Goal: Information Seeking & Learning: Learn about a topic

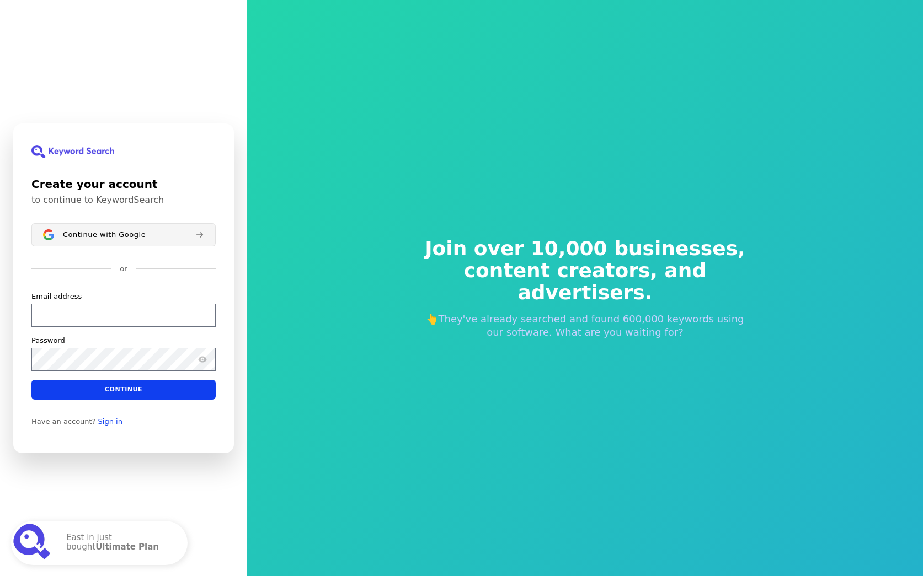
click at [135, 240] on button "Continue with Google" at bounding box center [123, 234] width 184 height 23
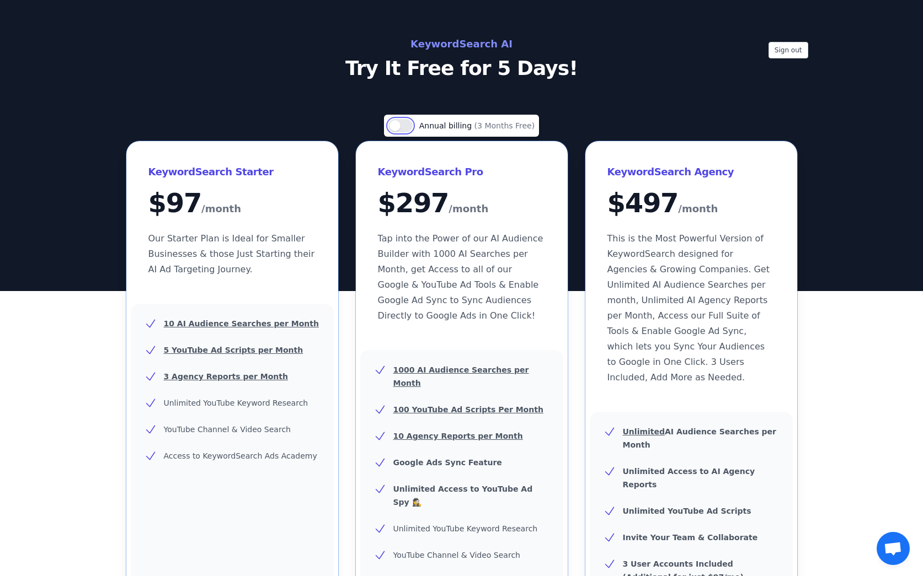
click at [412, 126] on button "Use setting" at bounding box center [400, 125] width 24 height 13
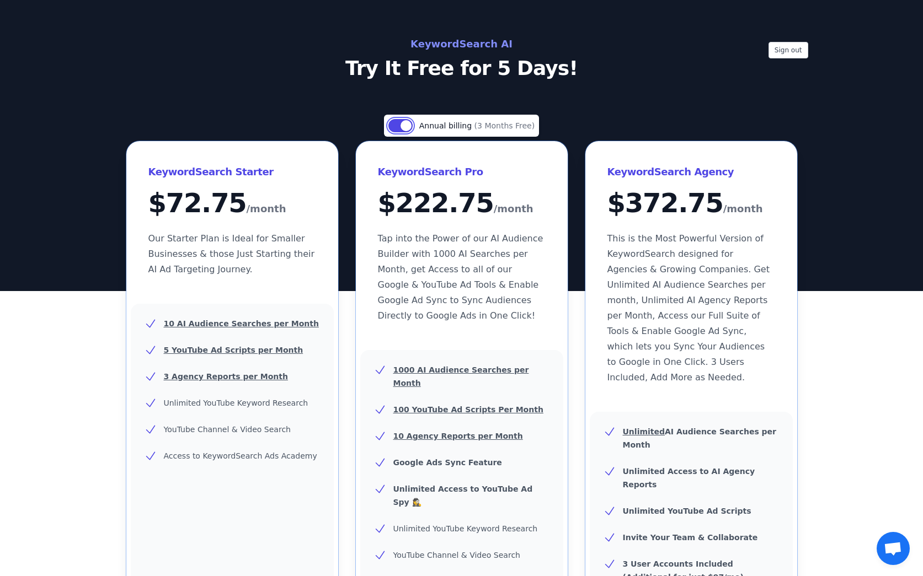
click at [399, 128] on button "Use setting" at bounding box center [400, 125] width 24 height 13
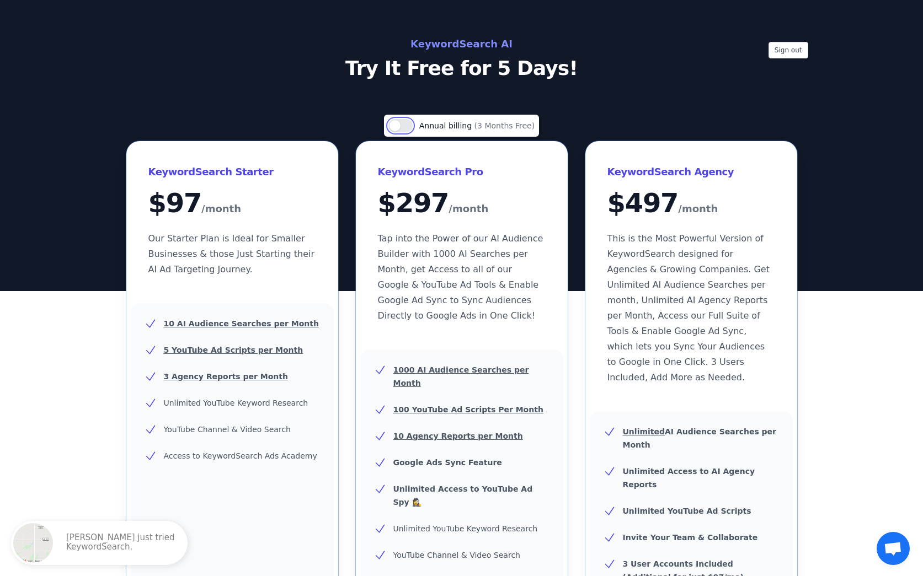
click at [407, 124] on button "Use setting" at bounding box center [400, 125] width 24 height 13
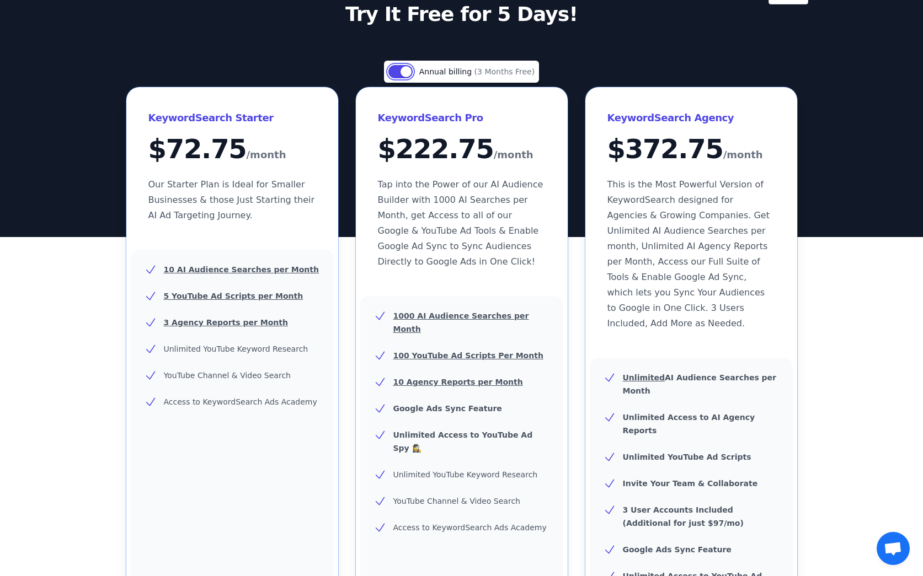
scroll to position [54, 0]
click at [393, 68] on button "Use setting" at bounding box center [400, 72] width 24 height 13
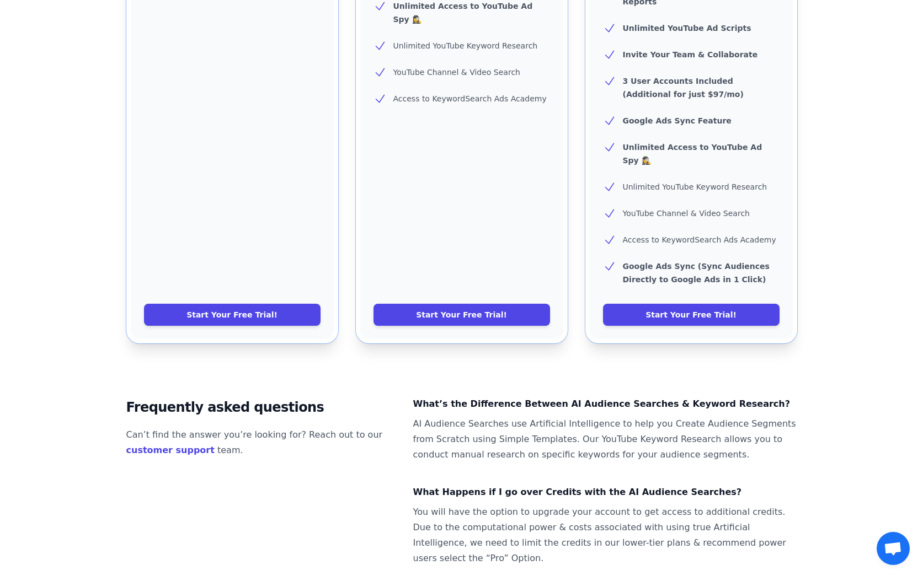
scroll to position [482, 0]
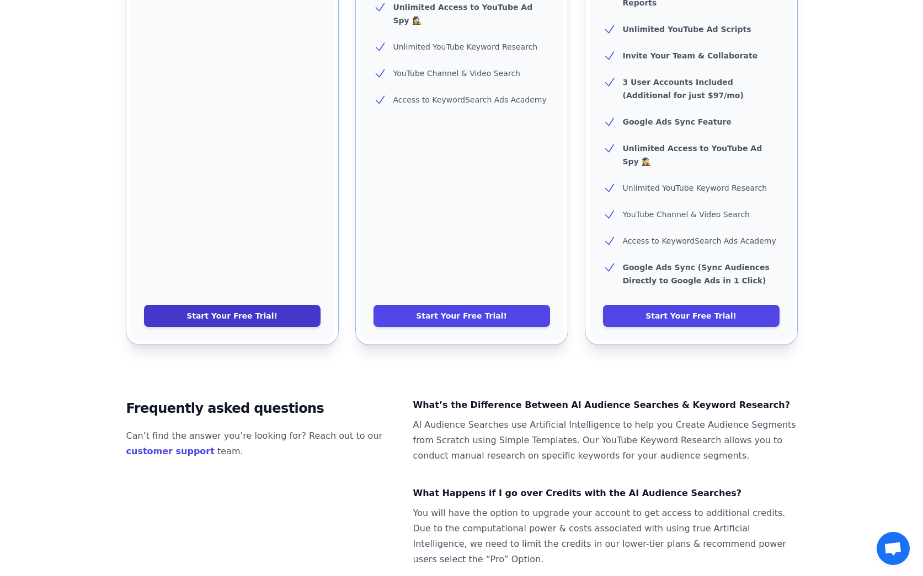
click at [236, 305] on link "Start Your Free Trial!" at bounding box center [232, 316] width 177 height 22
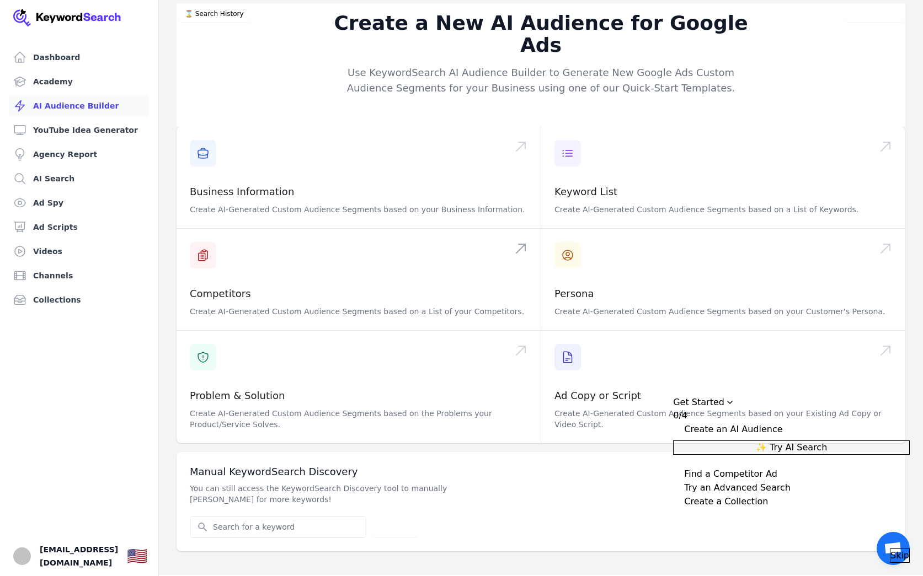
scroll to position [1, 0]
drag, startPoint x: 891, startPoint y: 548, endPoint x: 785, endPoint y: 477, distance: 127.3
click at [891, 549] on span "Skip" at bounding box center [899, 555] width 19 height 13
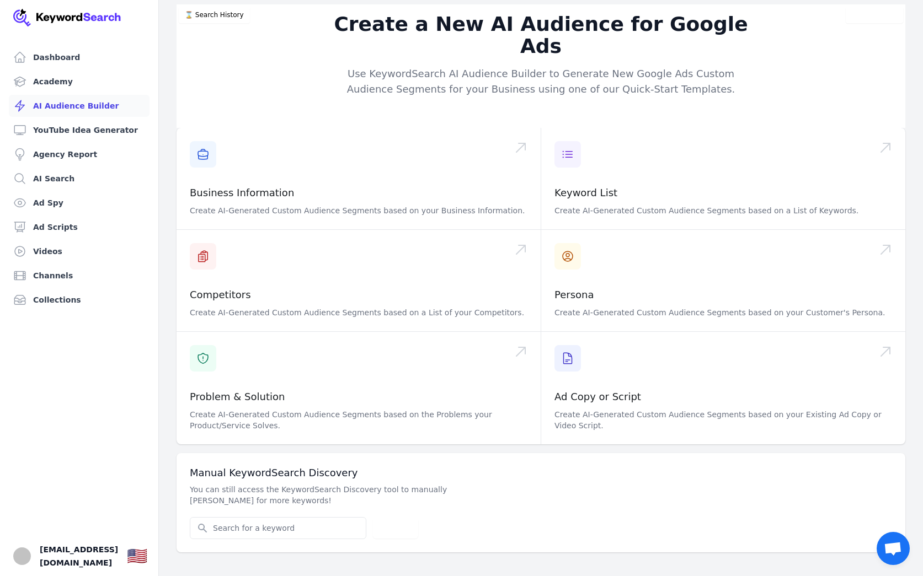
scroll to position [0, 0]
click at [51, 258] on link "Videos" at bounding box center [79, 252] width 141 height 22
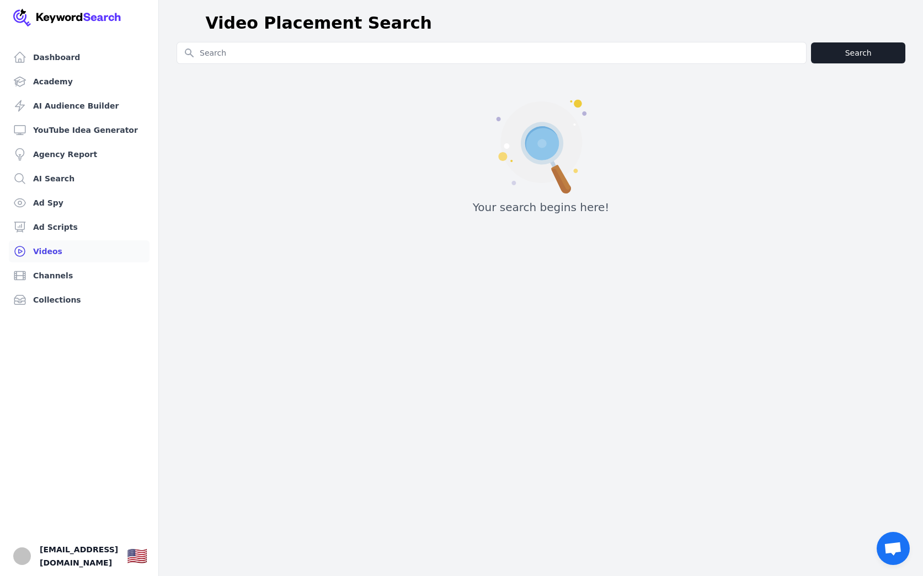
click at [527, 141] on icon at bounding box center [542, 143] width 34 height 34
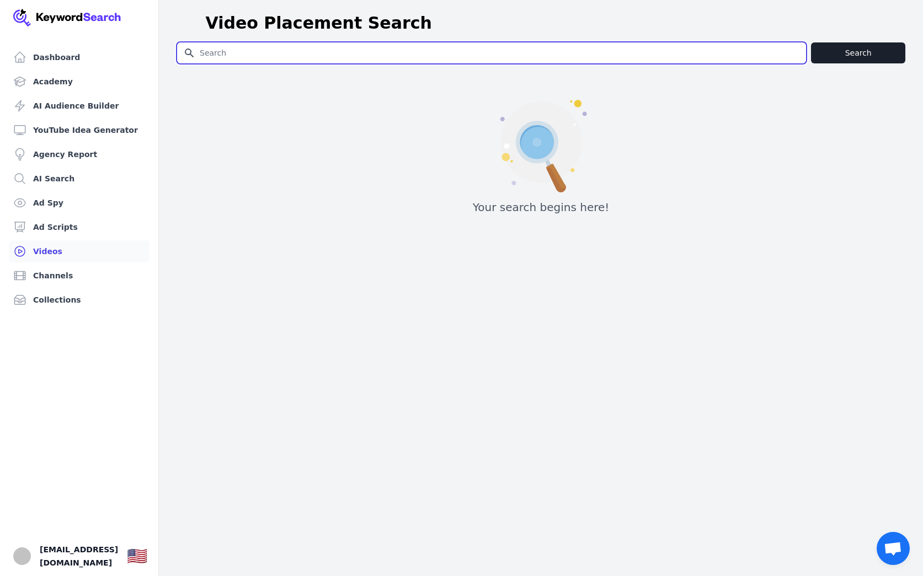
click at [458, 61] on input "Search for YouTube Keywords" at bounding box center [491, 52] width 629 height 21
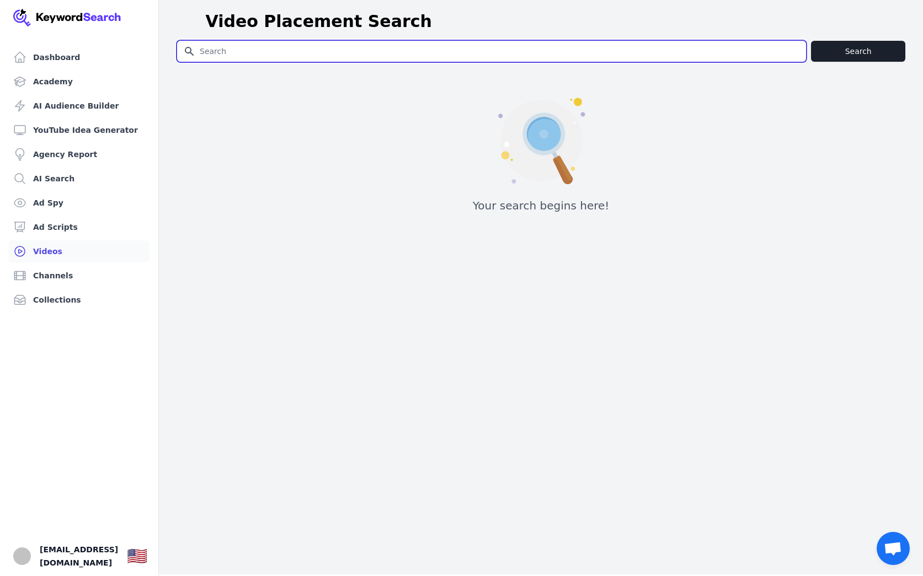
scroll to position [1, 0]
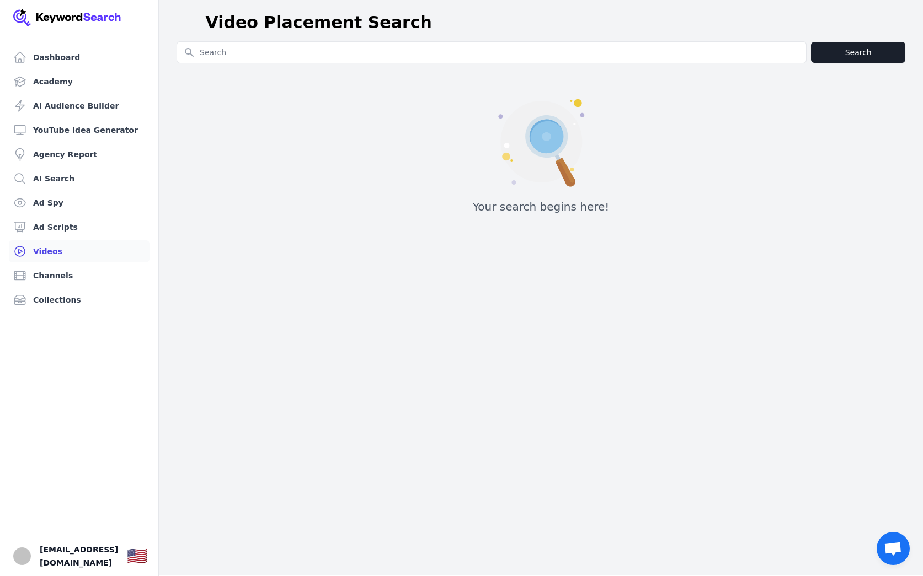
click at [822, 57] on button "Search" at bounding box center [858, 52] width 94 height 21
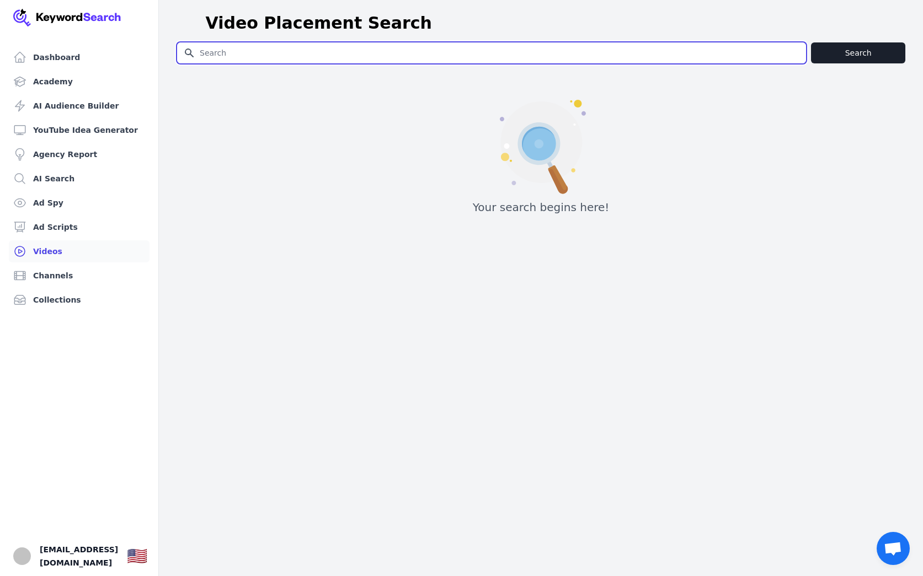
click at [693, 54] on input "Search for YouTube Keywords" at bounding box center [491, 52] width 629 height 21
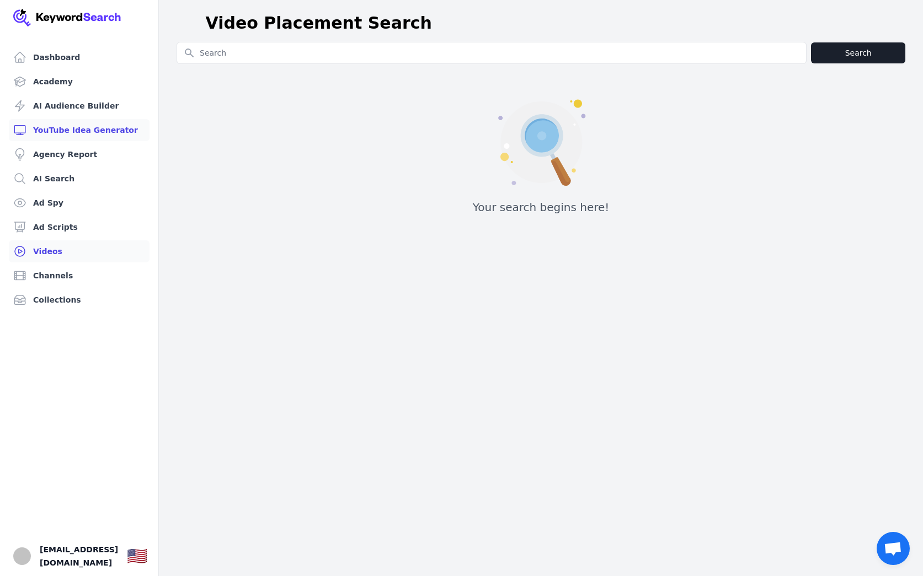
click at [78, 122] on link "YouTube Idea Generator" at bounding box center [79, 130] width 141 height 22
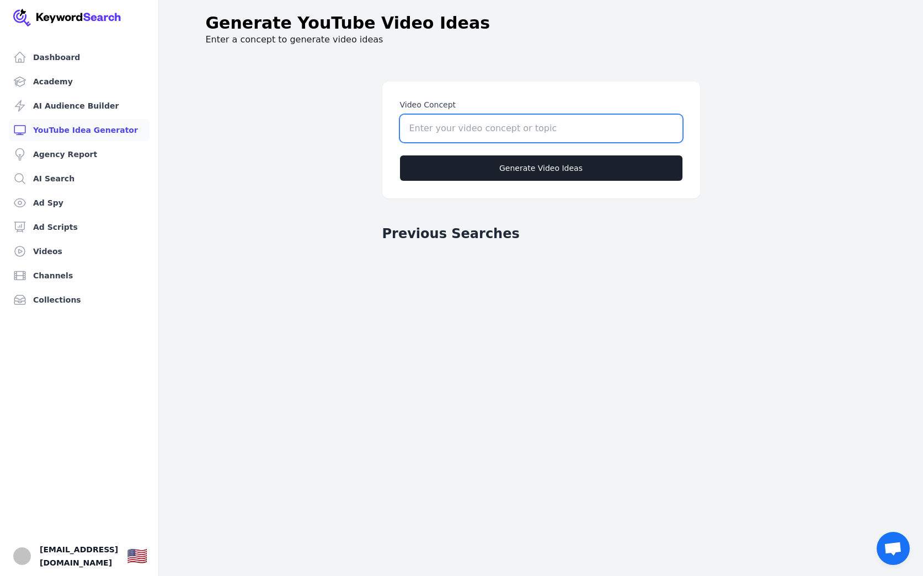
click at [466, 122] on input "Video Concept" at bounding box center [541, 129] width 282 height 28
type input "Podcast coaching"
click at [519, 174] on button "Generate Video Ideas" at bounding box center [541, 168] width 282 height 25
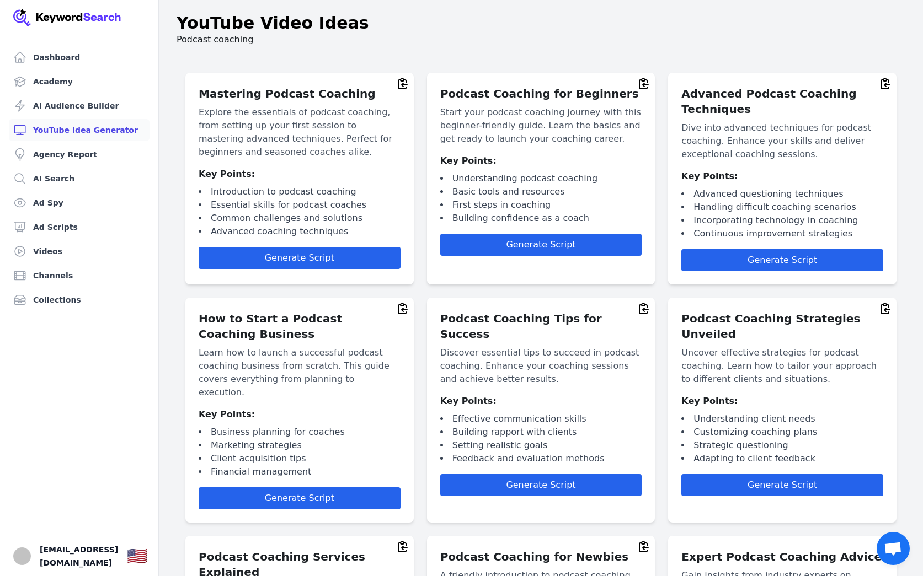
click at [89, 135] on link "YouTube Idea Generator" at bounding box center [79, 130] width 141 height 22
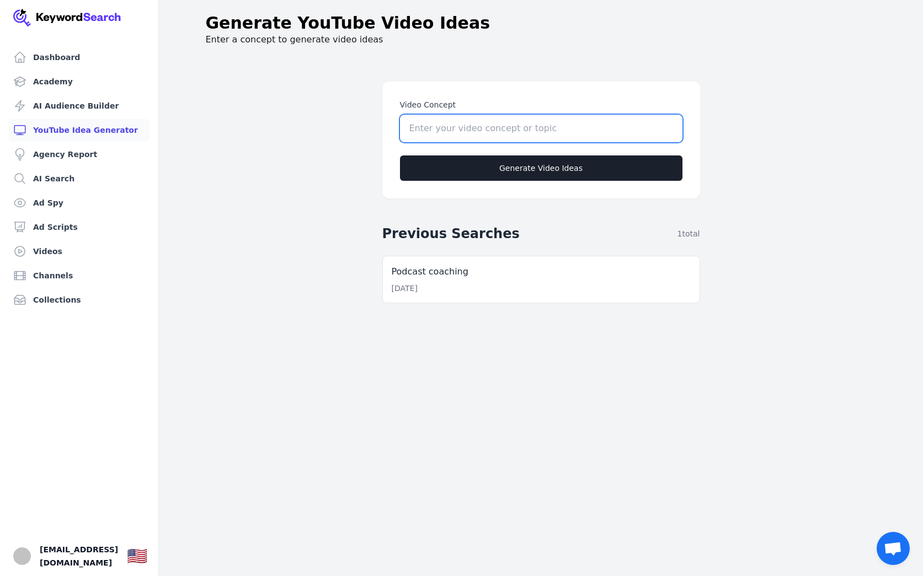
click at [446, 124] on input "Video Concept" at bounding box center [541, 129] width 282 height 28
type input "Podcast launching"
click at [499, 163] on button "Generate Video Ideas" at bounding box center [541, 168] width 282 height 25
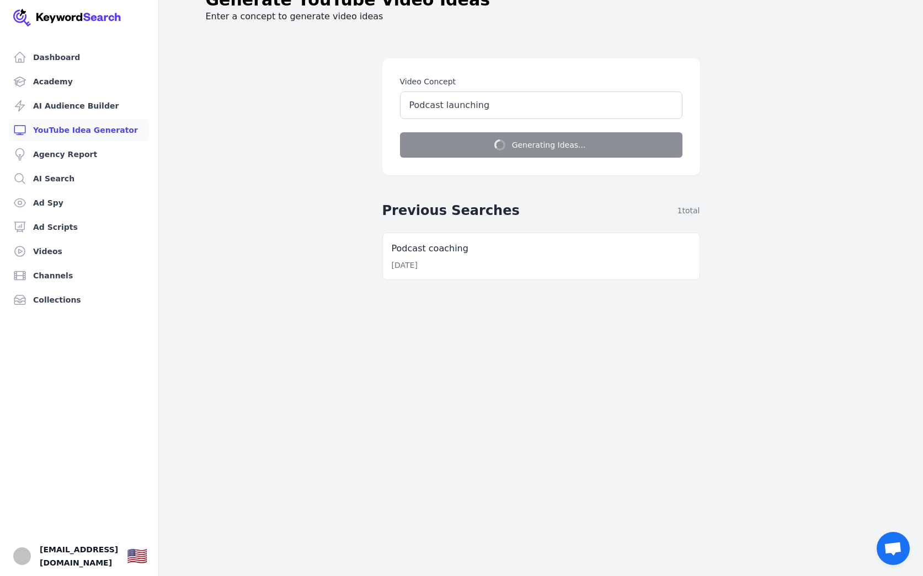
scroll to position [24, 0]
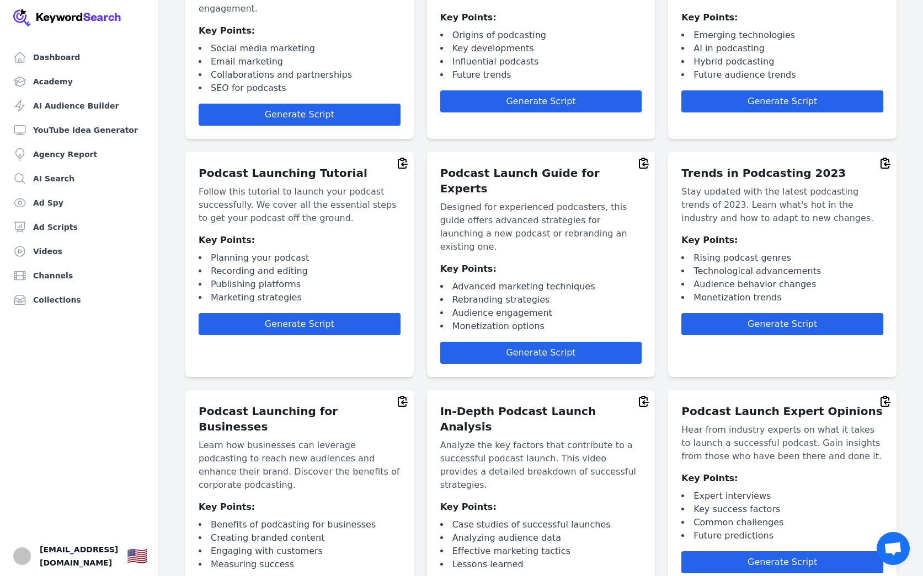
scroll to position [1041, 0]
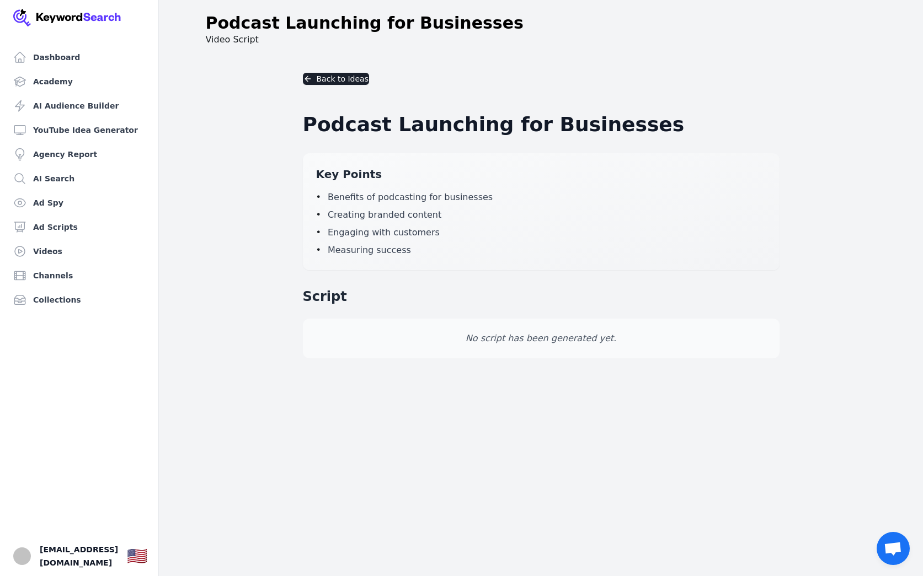
drag, startPoint x: 532, startPoint y: 343, endPoint x: 479, endPoint y: 271, distance: 89.3
click at [531, 343] on p "No script has been generated yet." at bounding box center [541, 338] width 450 height 13
click at [453, 240] on ul "• Benefits of podcasting for businesses • Creating branded content • Engaging w…" at bounding box center [541, 224] width 450 height 66
click at [440, 238] on li "• Engaging with customers" at bounding box center [541, 232] width 450 height 13
drag, startPoint x: 455, startPoint y: 332, endPoint x: 504, endPoint y: 340, distance: 50.3
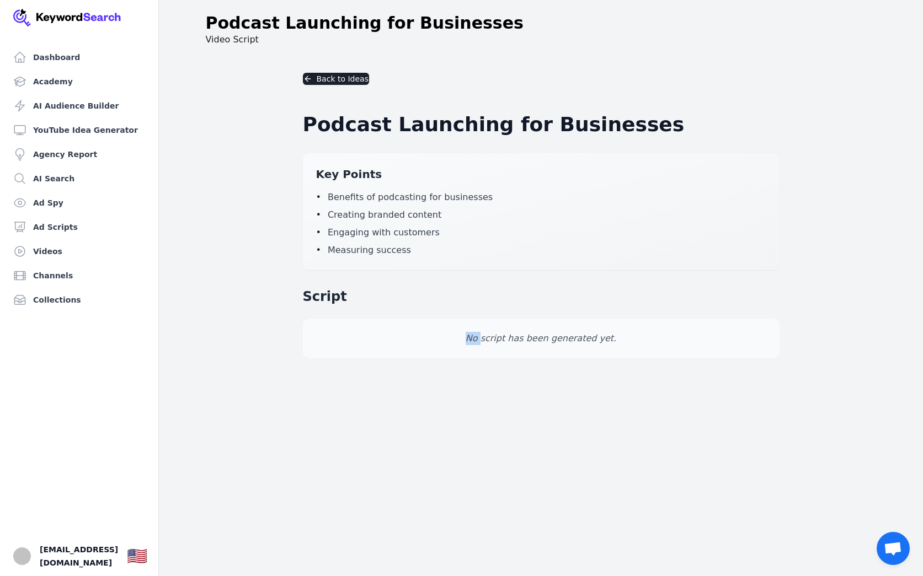
click at [498, 340] on p "No script has been generated yet." at bounding box center [541, 338] width 450 height 13
drag, startPoint x: 505, startPoint y: 339, endPoint x: 485, endPoint y: 334, distance: 19.8
click at [505, 339] on p "No script has been generated yet." at bounding box center [541, 338] width 450 height 13
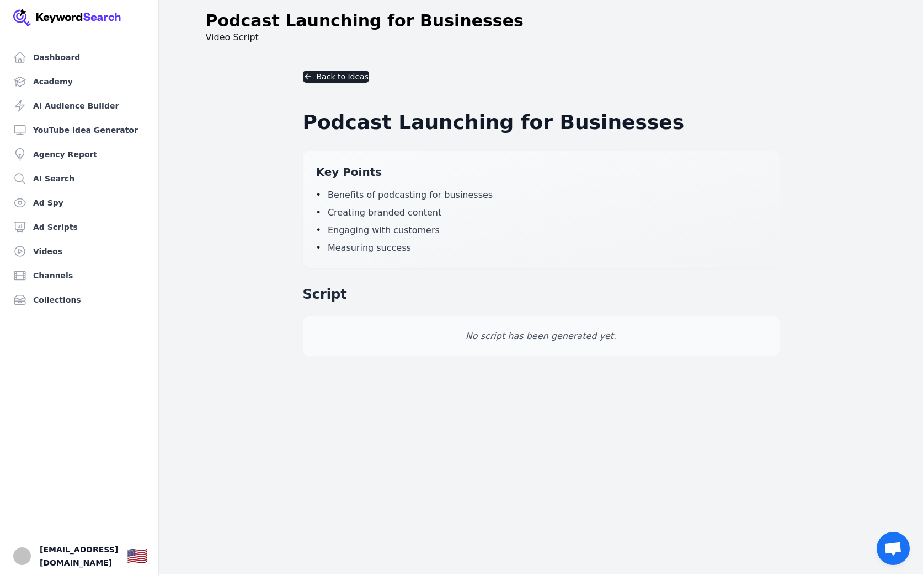
scroll to position [1, 0]
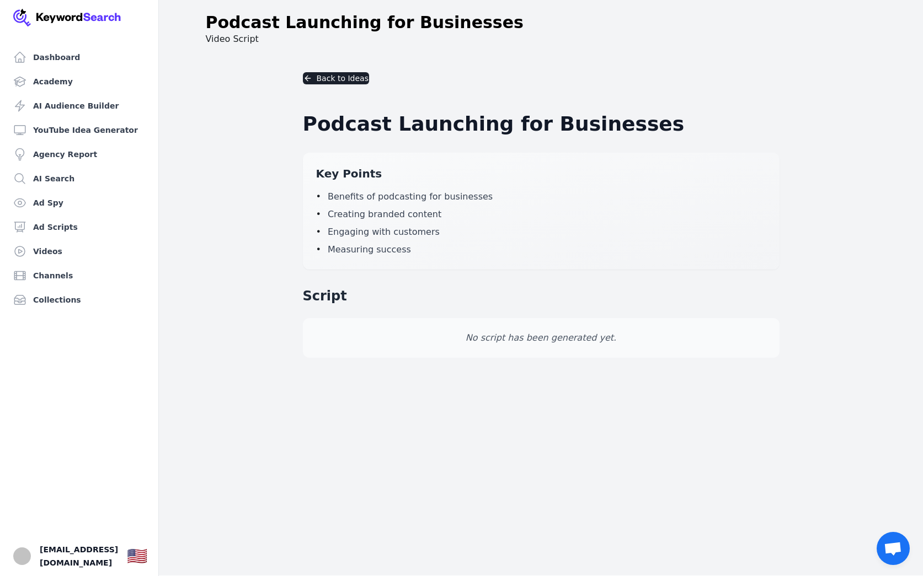
click at [235, 39] on div "Podcast Launching for Businesses Video Script" at bounding box center [541, 29] width 706 height 33
click at [898, 542] on span "Open chat" at bounding box center [893, 548] width 33 height 33
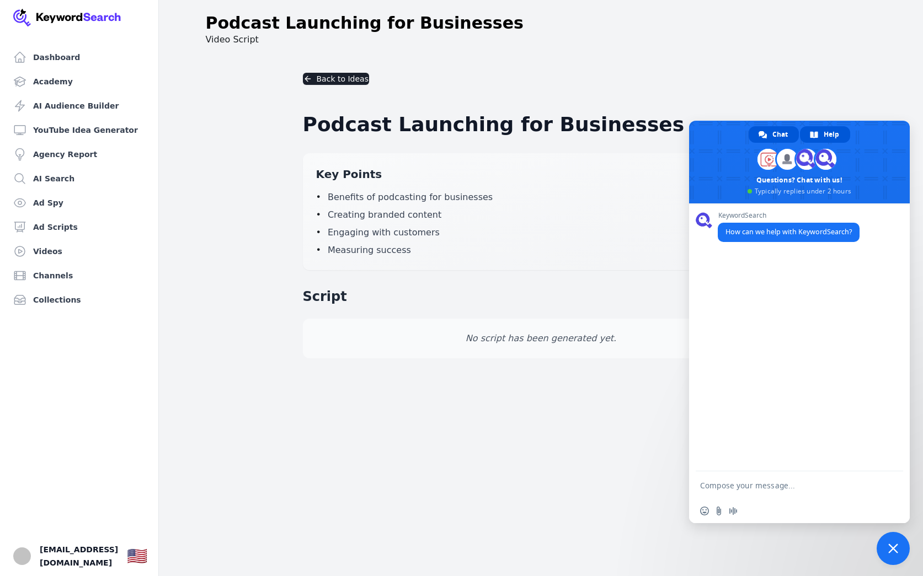
click at [835, 139] on span "Help" at bounding box center [831, 134] width 15 height 17
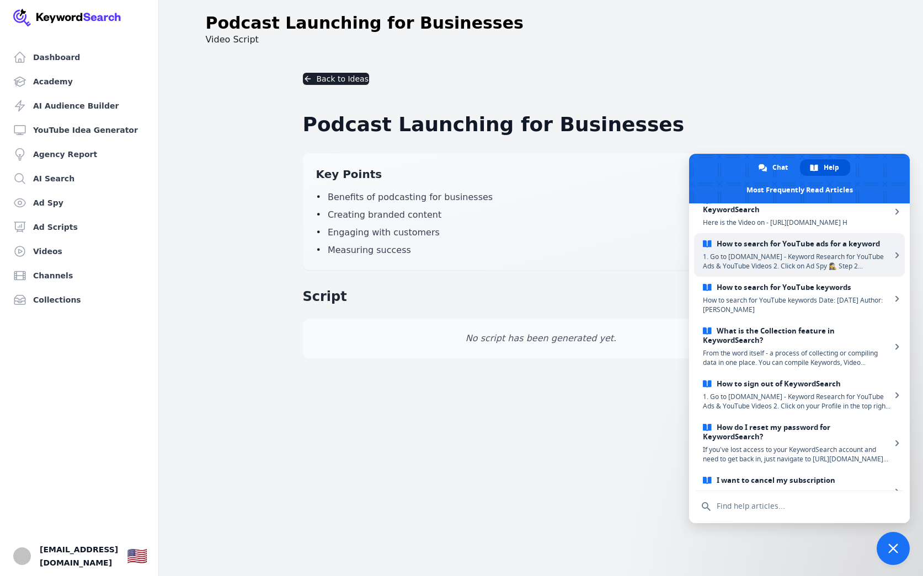
scroll to position [117, 0]
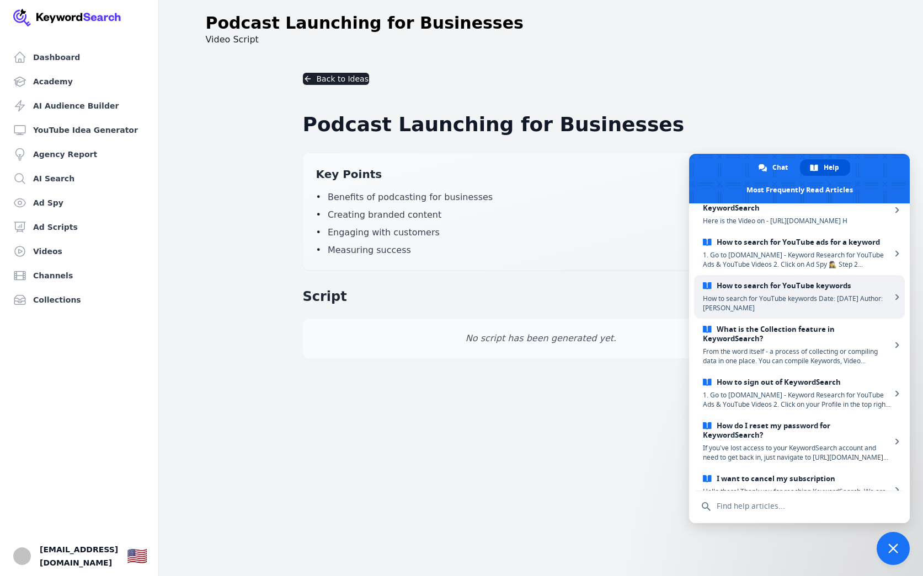
click at [824, 313] on span "How to search for YouTube keywords Date: June 16, 2022 Author: Greg Kopyl" at bounding box center [797, 303] width 188 height 19
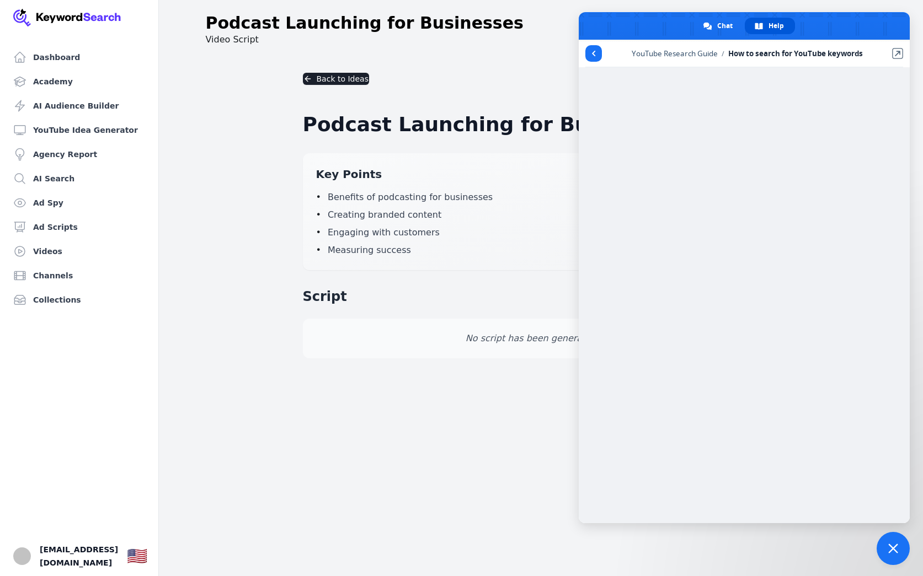
click at [898, 544] on span "Close chat" at bounding box center [893, 548] width 33 height 33
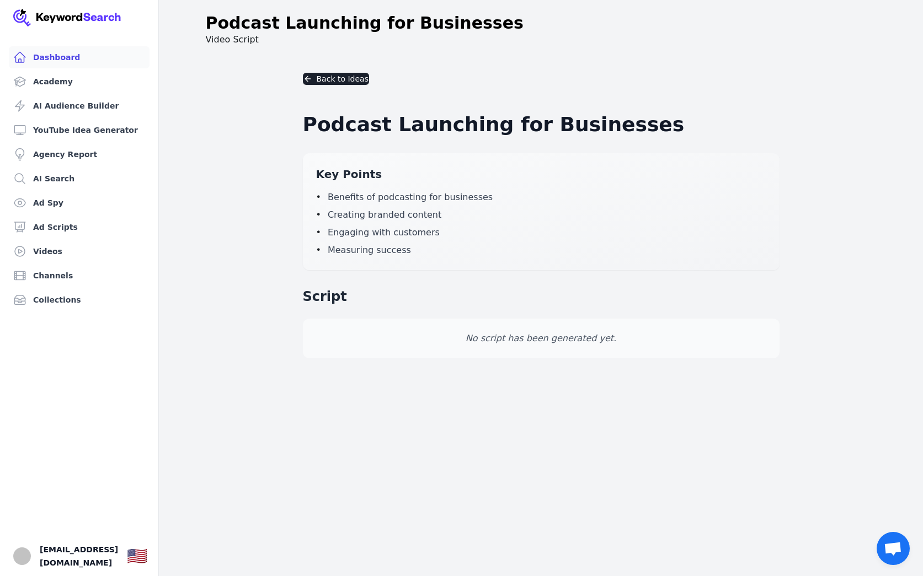
click at [69, 60] on link "Dashboard" at bounding box center [79, 57] width 141 height 22
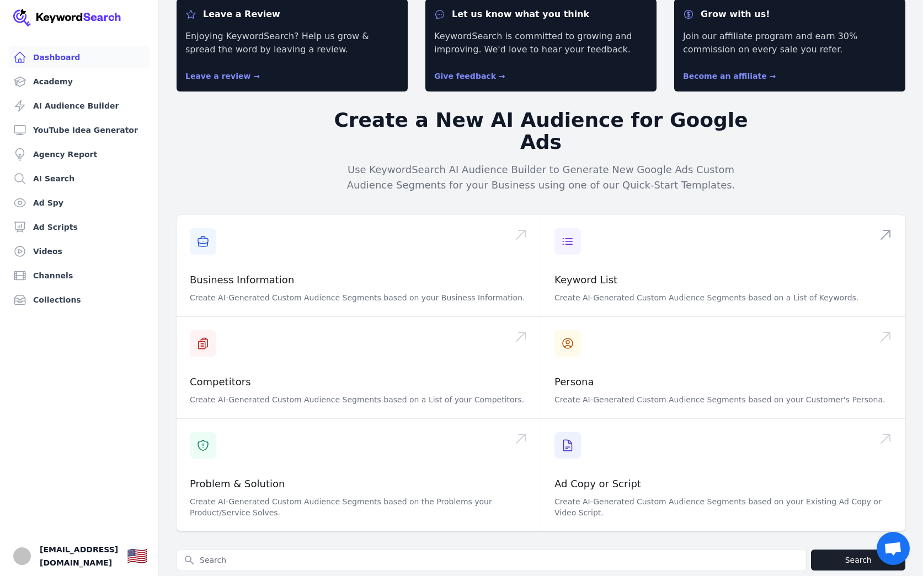
scroll to position [44, 0]
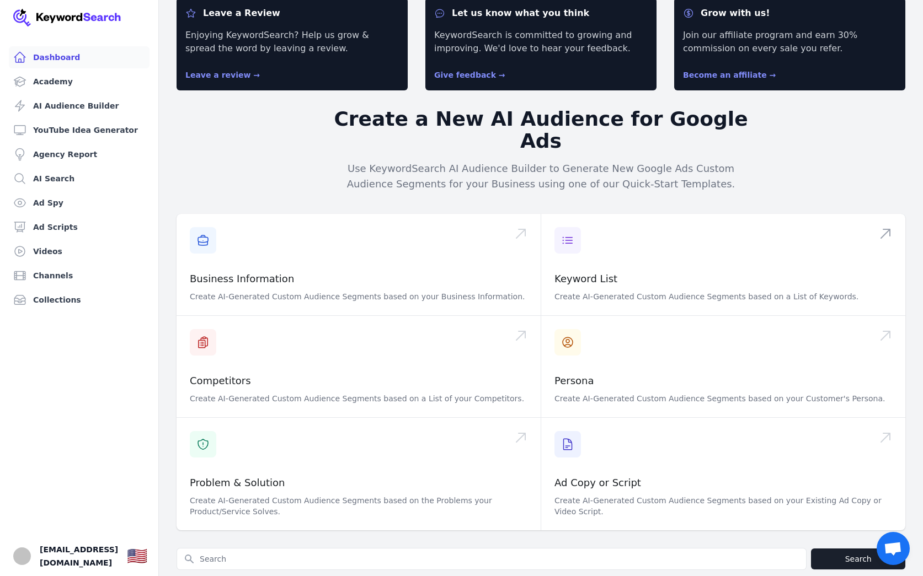
click at [594, 271] on span at bounding box center [723, 265] width 364 height 102
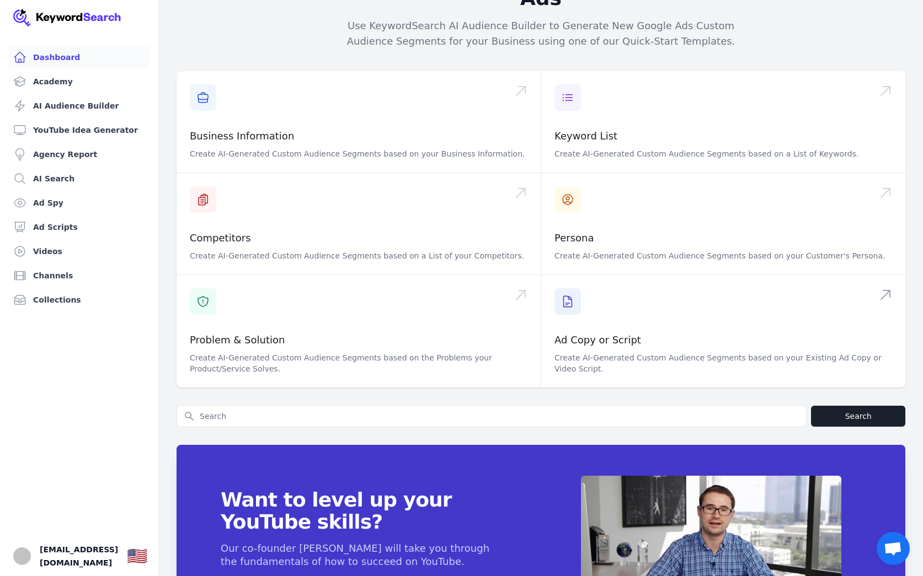
scroll to position [188, 0]
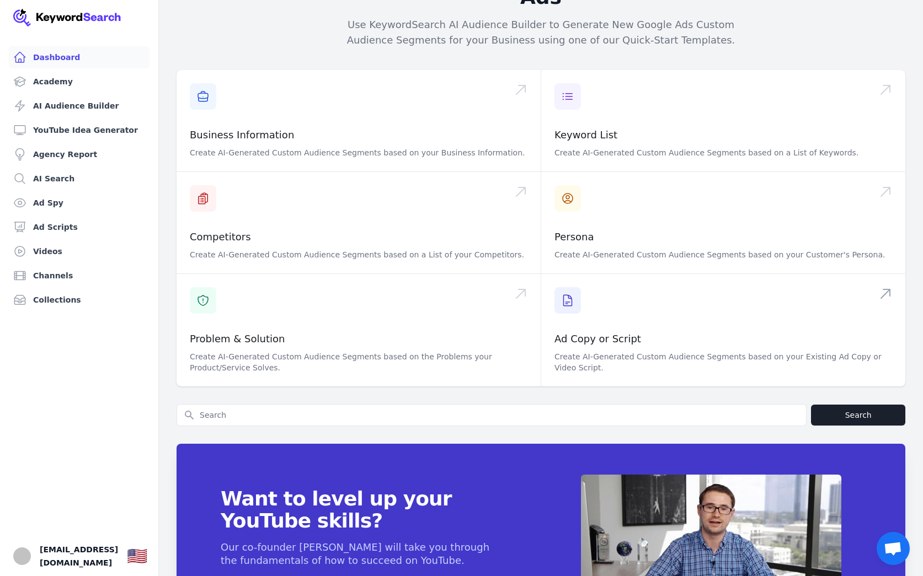
click at [592, 306] on span at bounding box center [723, 330] width 364 height 113
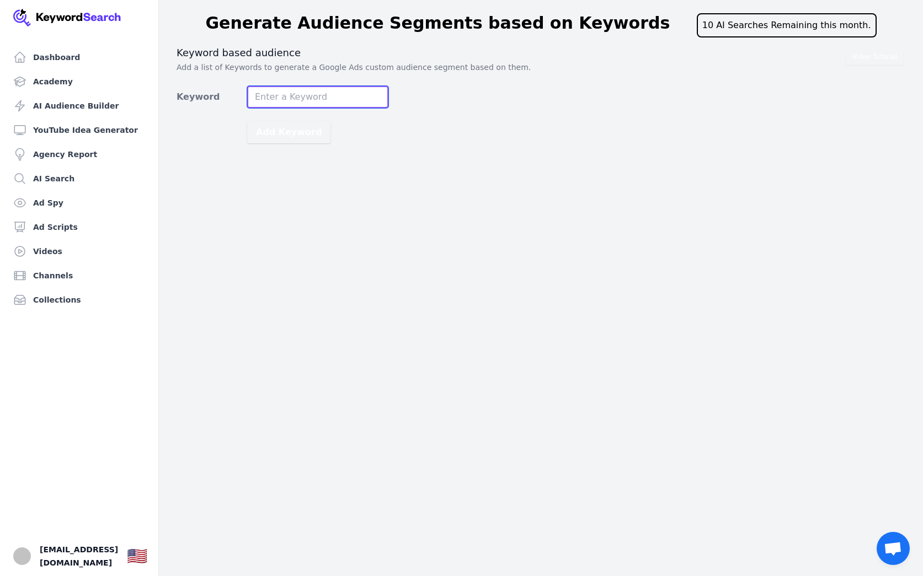
click at [281, 98] on input "Keyword" at bounding box center [317, 97] width 141 height 22
type input "women entrepreneurs"
click at [284, 132] on button "Add Keyword" at bounding box center [288, 132] width 83 height 22
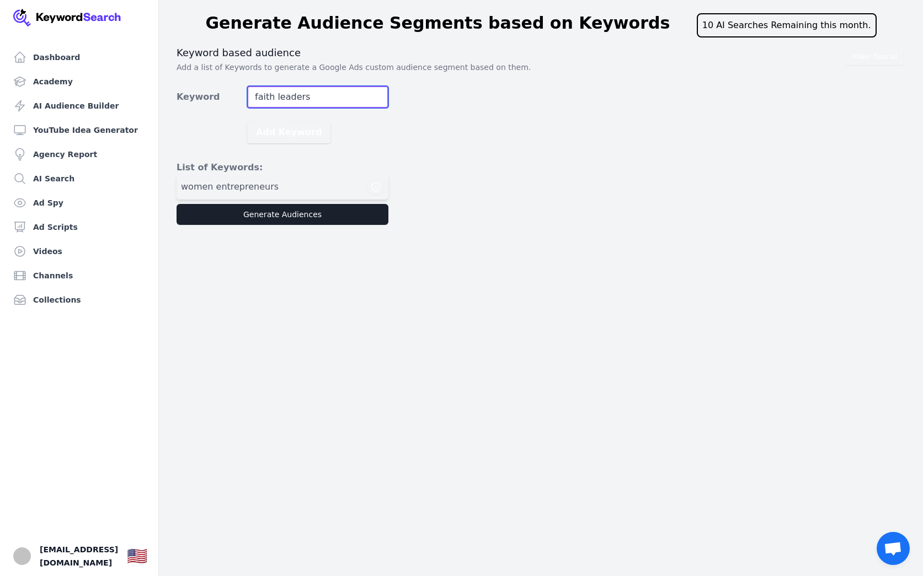
type input "faith leaders"
click at [284, 132] on button "Add Keyword" at bounding box center [288, 132] width 83 height 22
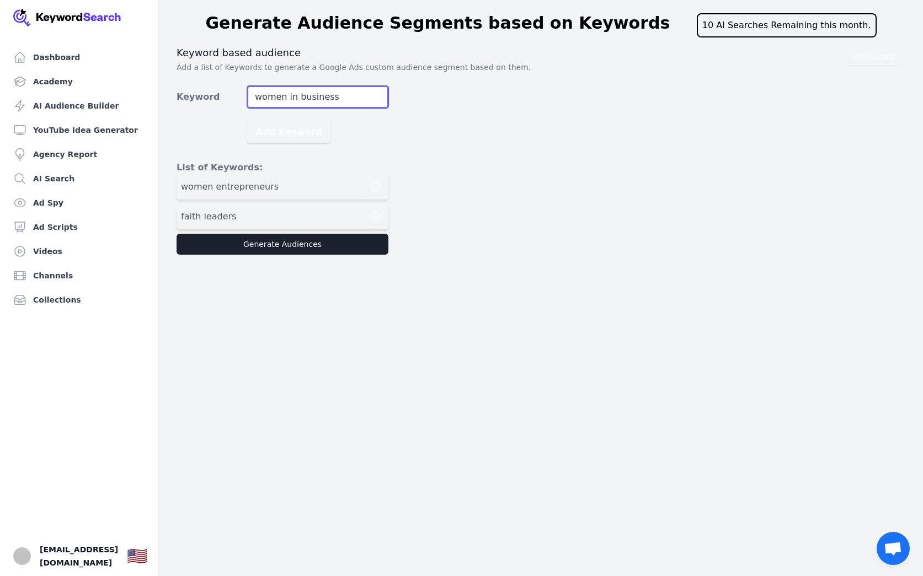
type input "women in business"
click at [284, 132] on button "Add Keyword" at bounding box center [288, 132] width 83 height 22
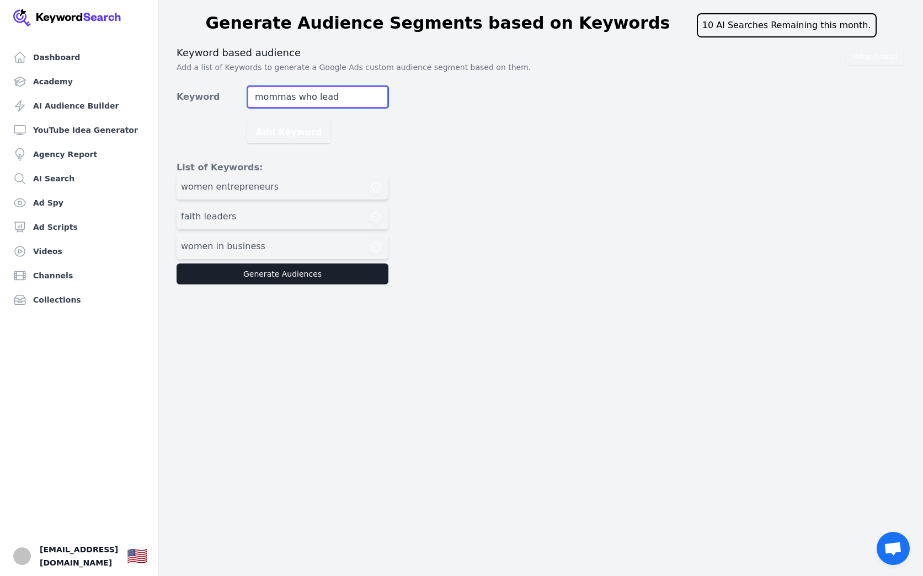
type input "mommas who lead"
click at [284, 132] on button "Add Keyword" at bounding box center [288, 132] width 83 height 22
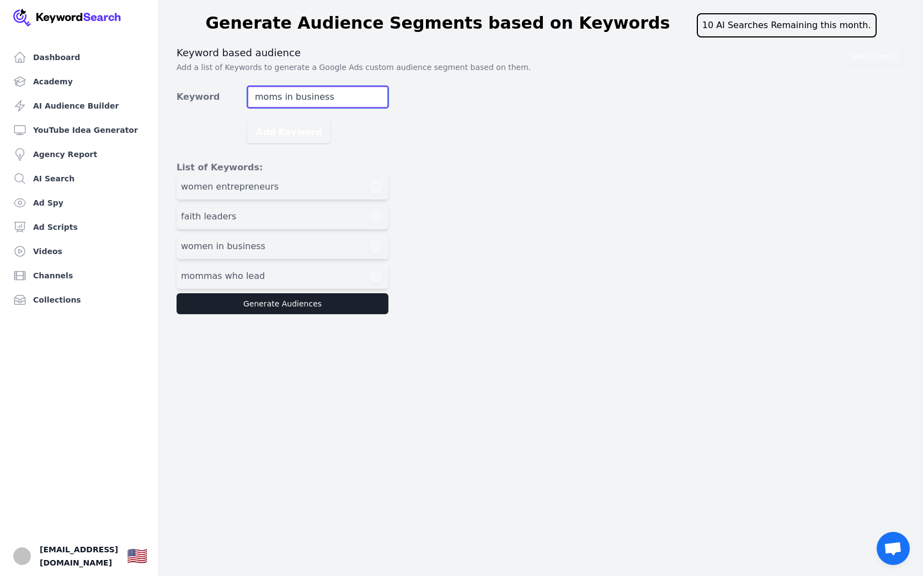
type input "moms in business"
click at [284, 132] on button "Add Keyword" at bounding box center [288, 132] width 83 height 22
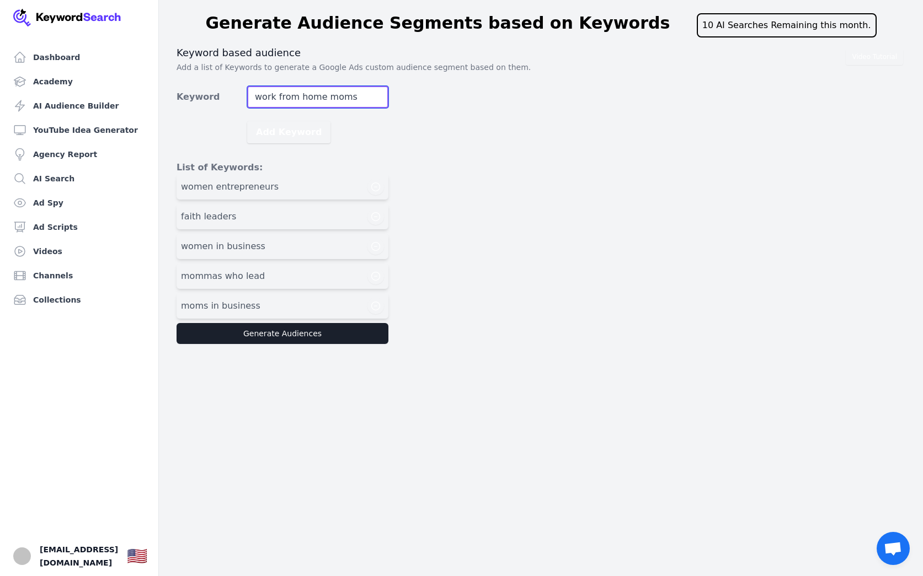
type input "work from home moms"
click at [284, 132] on button "Add Keyword" at bounding box center [288, 132] width 83 height 22
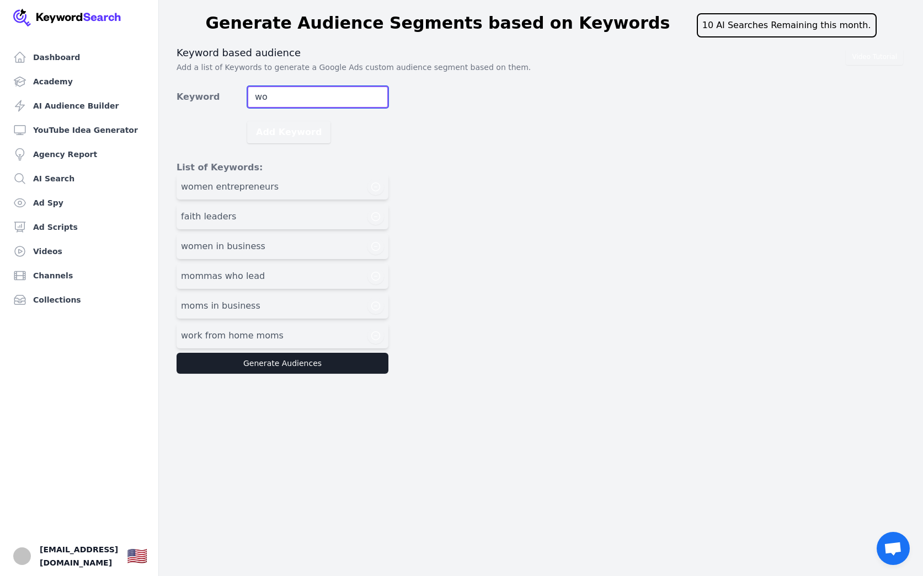
type input "w"
type input "stay at home moms"
click at [284, 132] on button "Add Keyword" at bounding box center [288, 132] width 83 height 22
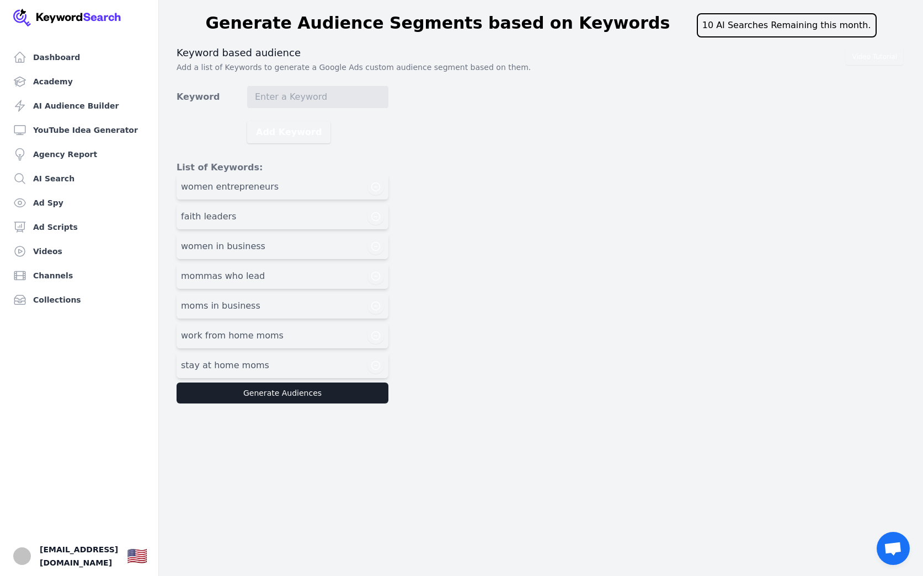
click at [293, 336] on div "work from home moms" at bounding box center [282, 336] width 203 height 17
click at [336, 336] on div "work from home moms" at bounding box center [282, 336] width 203 height 17
click at [307, 396] on button "Generate Audiences" at bounding box center [283, 393] width 212 height 21
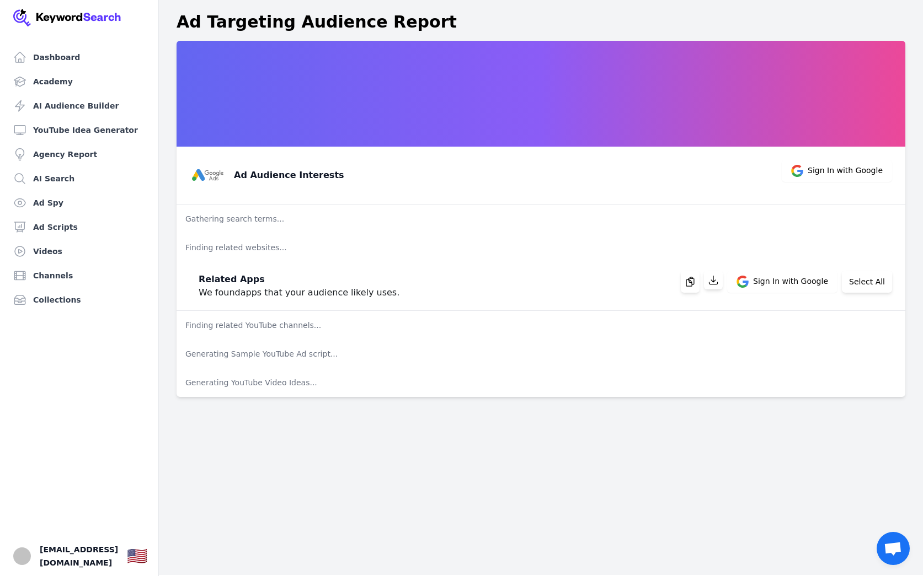
scroll to position [1, 0]
click at [296, 330] on p "Finding related YouTube channels..." at bounding box center [541, 326] width 729 height 29
click at [302, 362] on p "Generating Sample YouTube Ad script..." at bounding box center [541, 354] width 729 height 29
click at [877, 288] on button "Select All" at bounding box center [867, 282] width 50 height 22
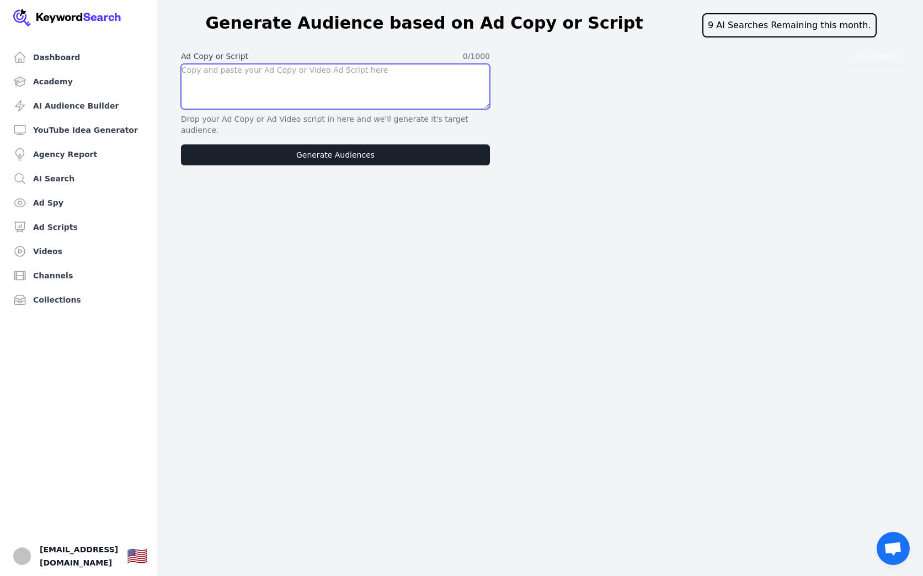
click at [260, 87] on textarea at bounding box center [335, 86] width 309 height 45
click at [88, 135] on link "YouTube Idea Generator" at bounding box center [79, 130] width 141 height 22
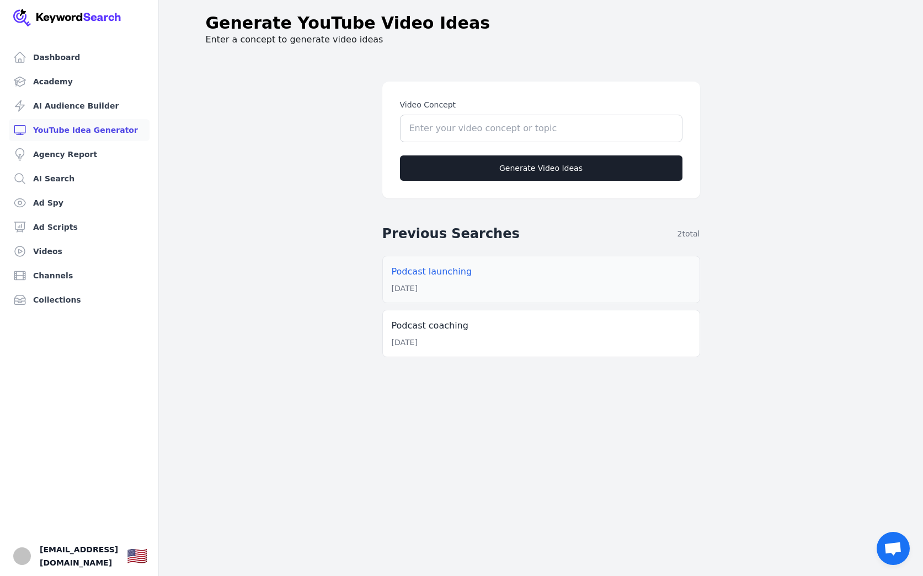
click at [477, 285] on div "[DATE]" at bounding box center [541, 288] width 299 height 11
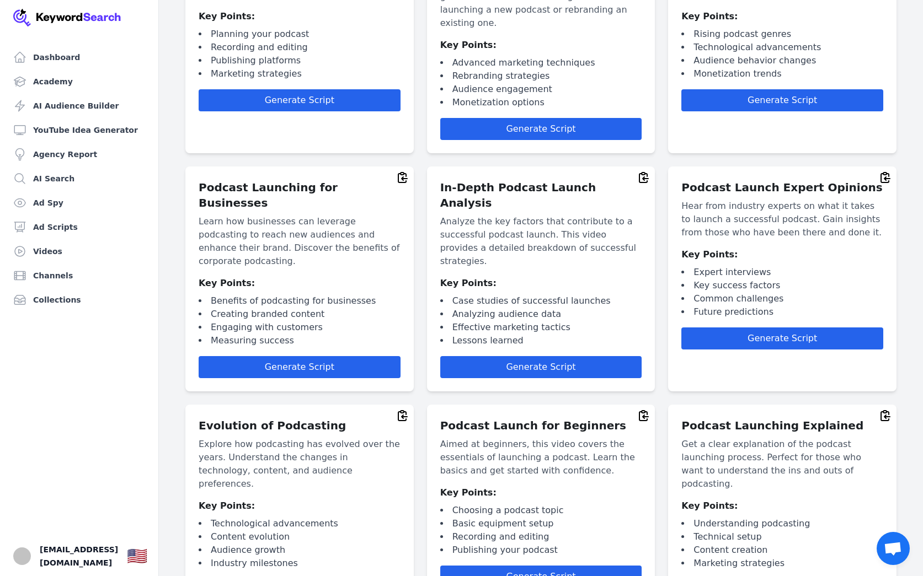
scroll to position [1265, 0]
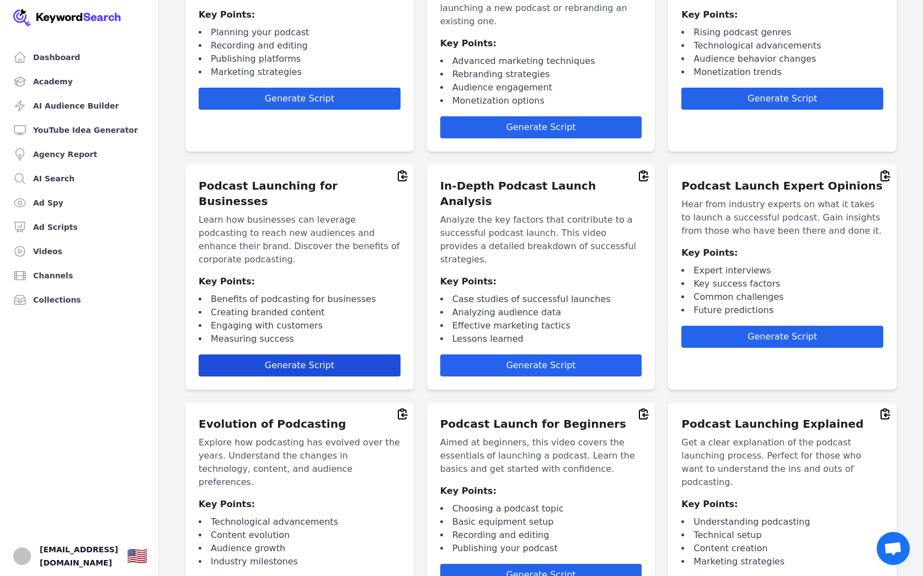
click at [319, 360] on span "Generate Script" at bounding box center [300, 365] width 70 height 10
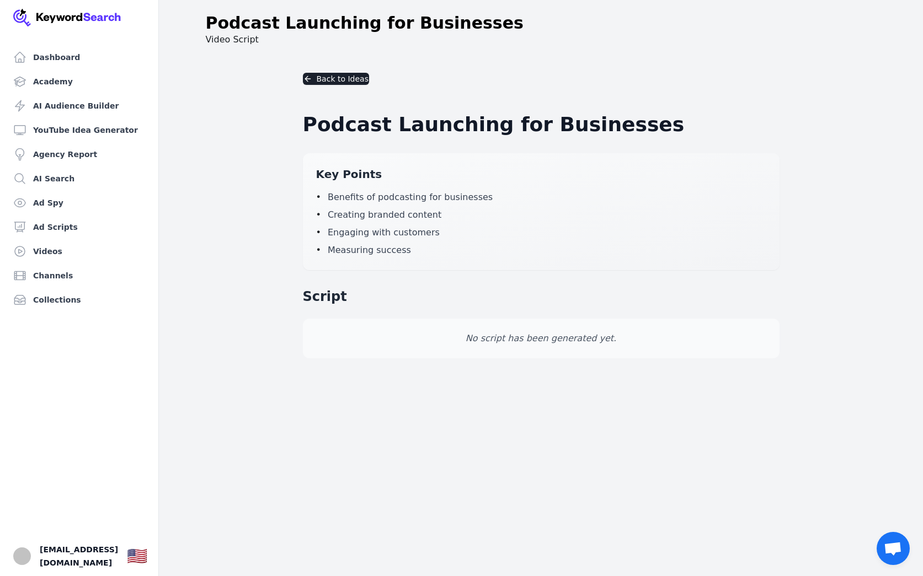
scroll to position [1, 0]
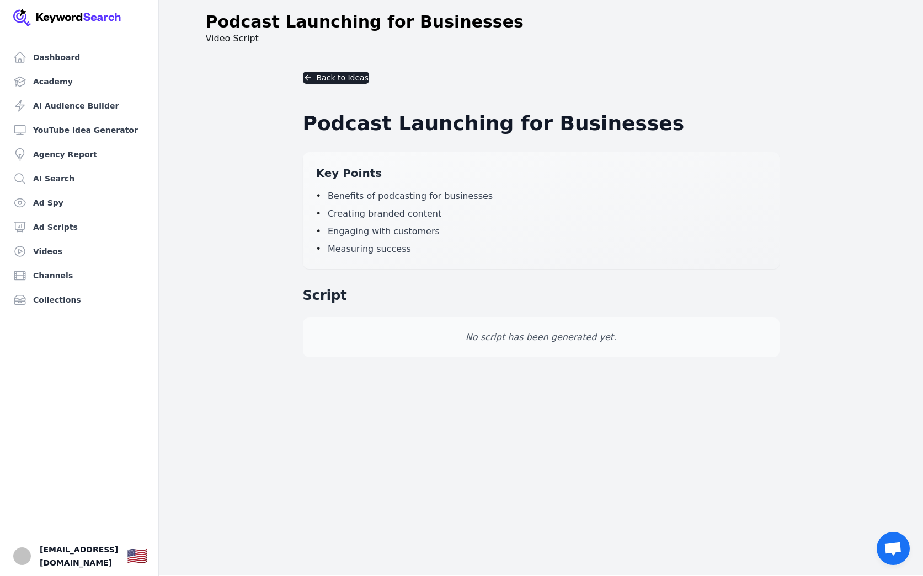
drag, startPoint x: 532, startPoint y: 325, endPoint x: 512, endPoint y: 319, distance: 21.3
click at [532, 325] on div "No script has been generated yet." at bounding box center [541, 338] width 477 height 40
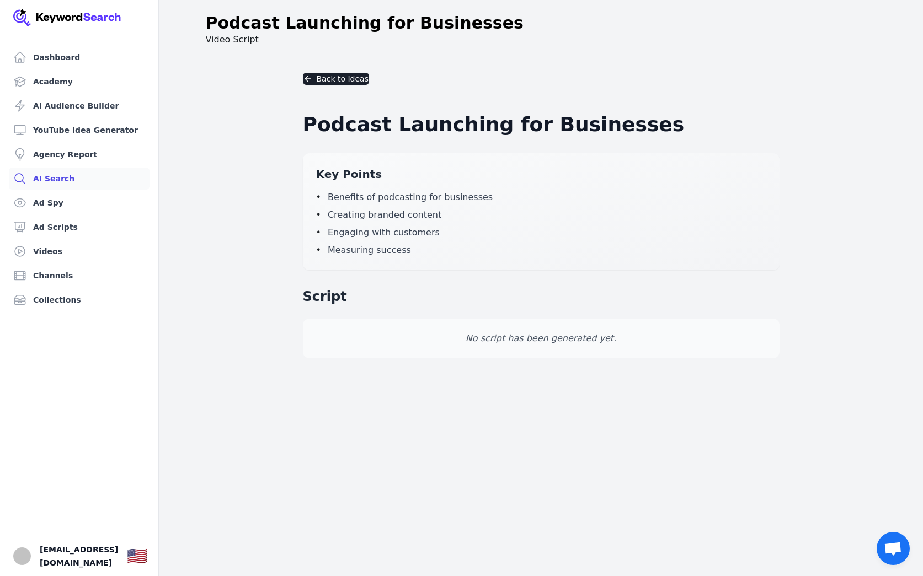
scroll to position [1, 0]
click at [62, 178] on link "AI Search" at bounding box center [79, 179] width 141 height 22
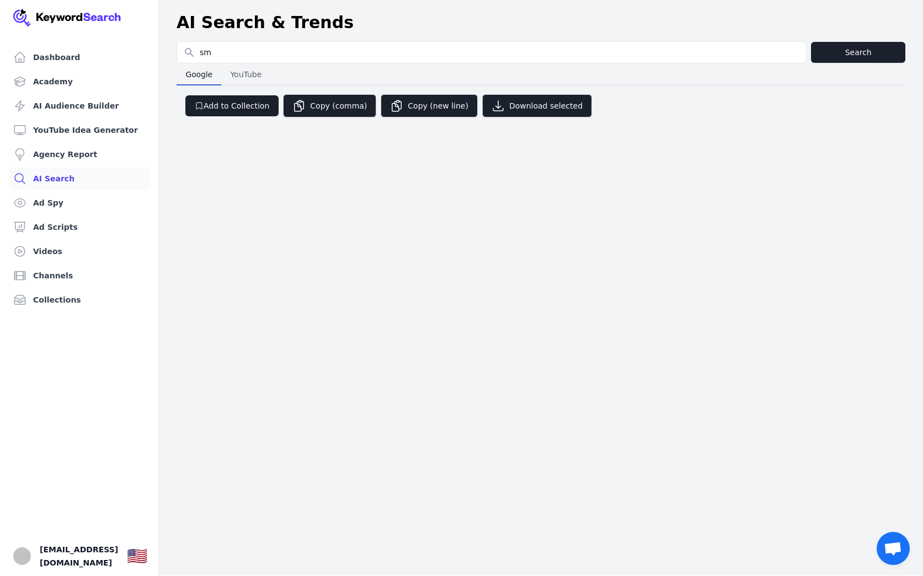
type input "s"
type input "podcast"
click at [266, 74] on button "YouTube YouTube" at bounding box center [245, 75] width 49 height 22
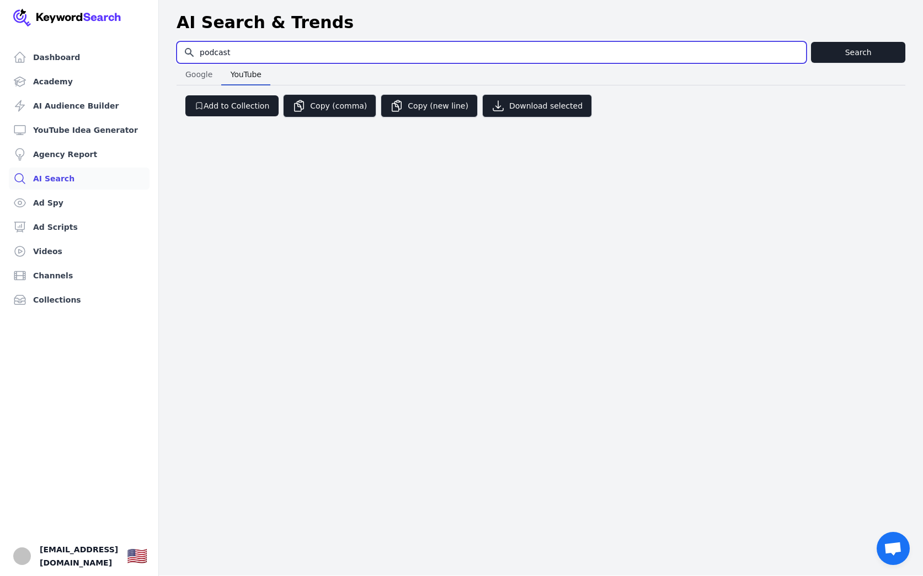
click at [278, 45] on input "podcast" at bounding box center [491, 52] width 629 height 21
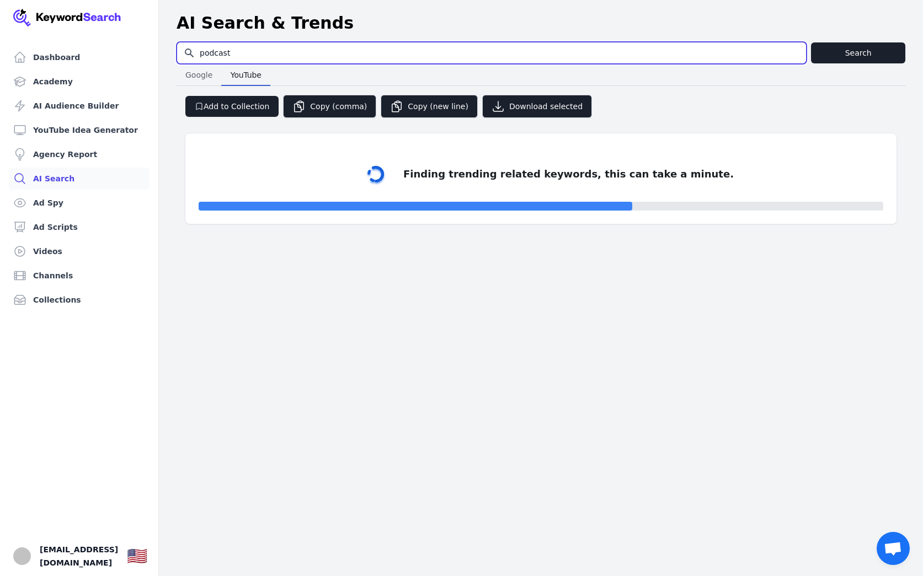
select select "50"
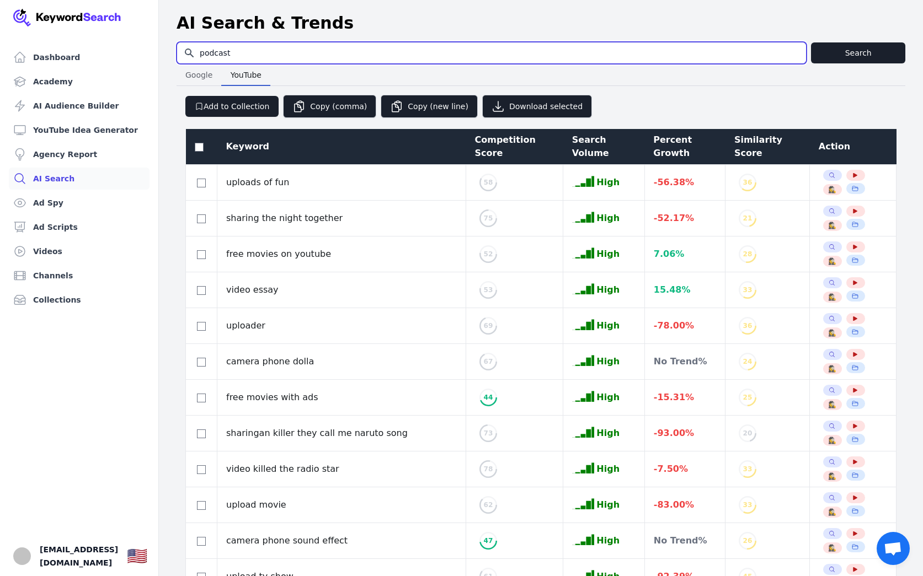
drag, startPoint x: 309, startPoint y: 54, endPoint x: 177, endPoint y: 49, distance: 132.5
click at [177, 49] on div "Search for YouTube Keywords podcast" at bounding box center [492, 53] width 630 height 22
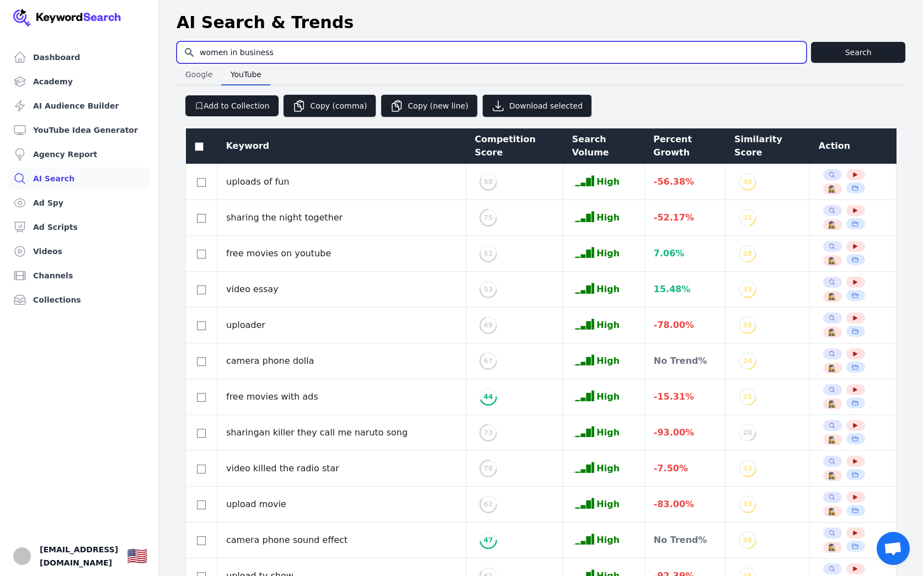
type input "women in business"
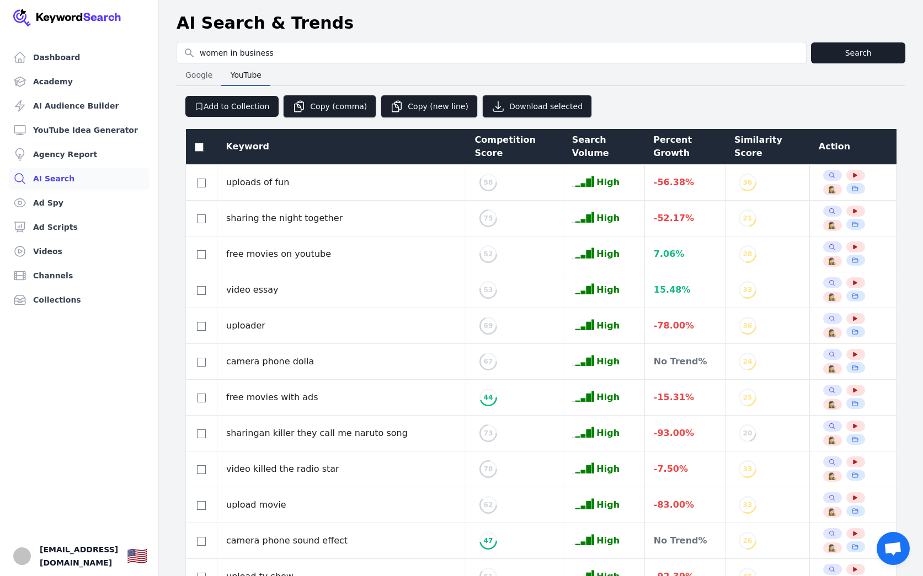
click at [848, 51] on button "Search" at bounding box center [858, 52] width 94 height 21
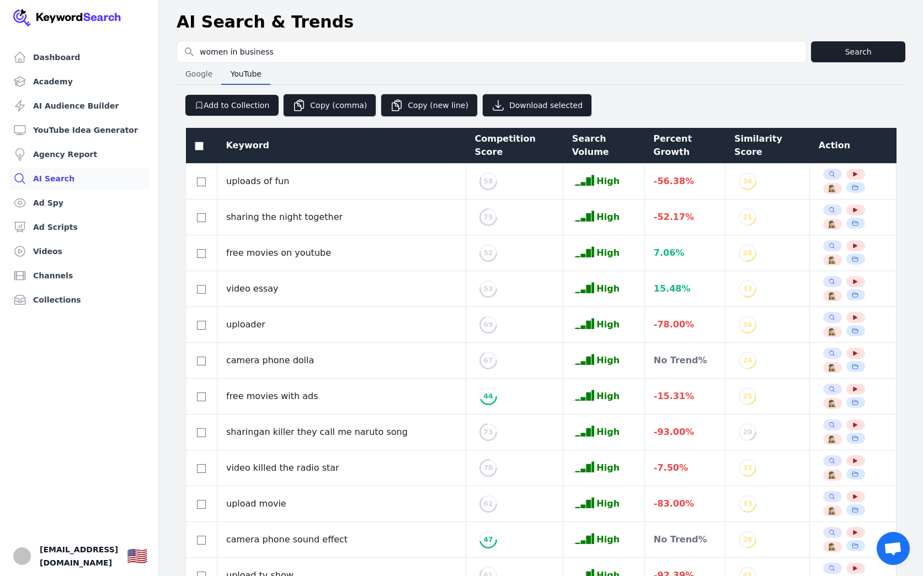
scroll to position [1, 0]
click at [858, 55] on button "Search" at bounding box center [858, 51] width 94 height 21
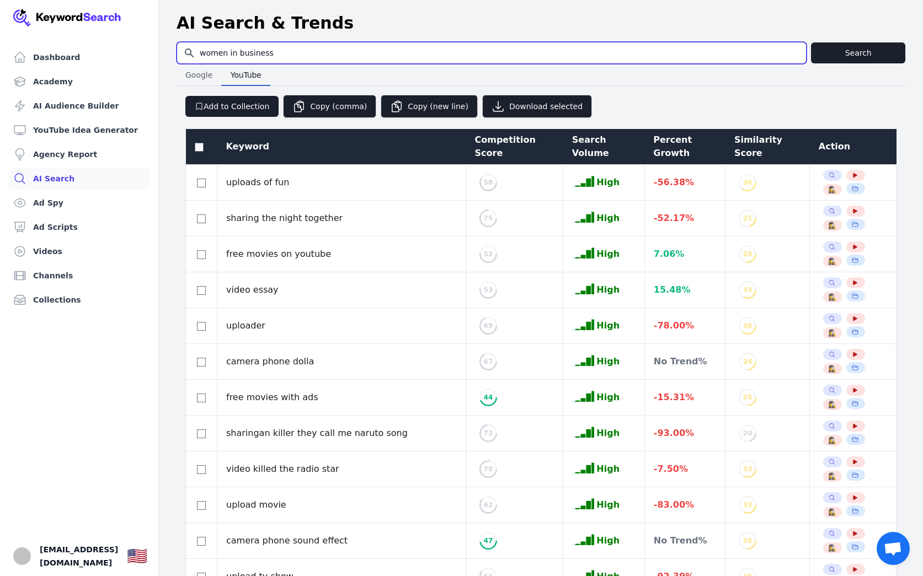
click at [794, 55] on input "women in business" at bounding box center [491, 52] width 629 height 21
click at [672, 50] on input "Search for YouTube Keywords" at bounding box center [491, 52] width 629 height 21
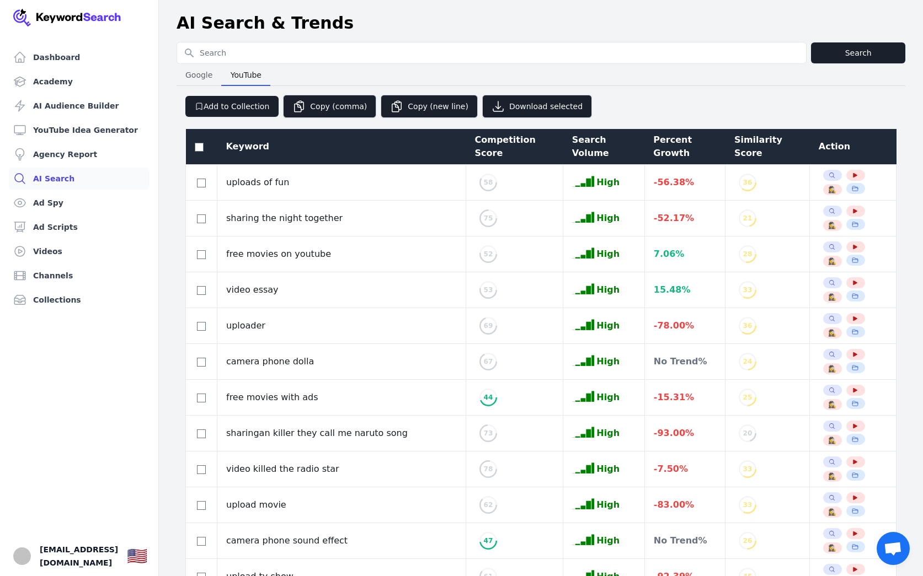
click at [858, 50] on button "Search" at bounding box center [858, 52] width 94 height 21
click at [839, 54] on button "Search" at bounding box center [858, 52] width 94 height 21
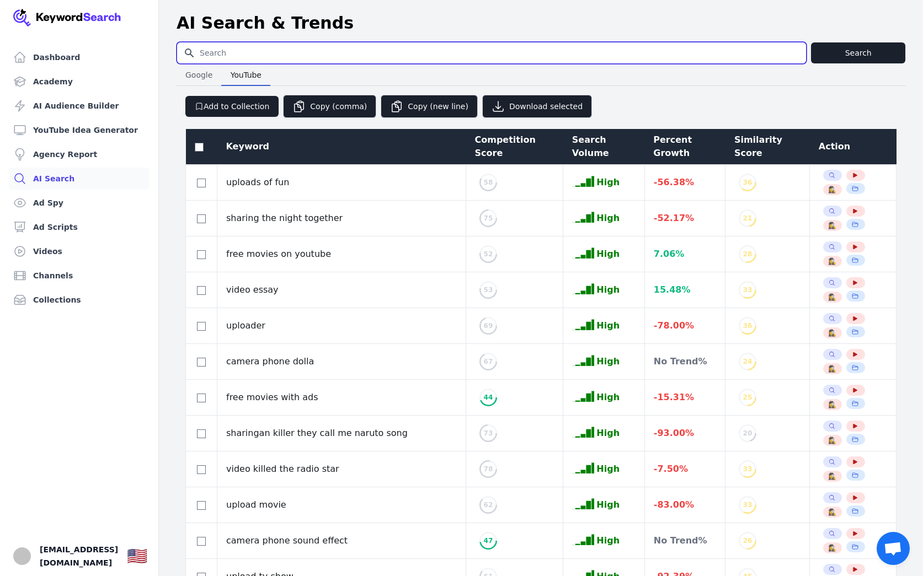
click at [530, 55] on input "Search for YouTube Keywords" at bounding box center [491, 52] width 629 height 21
type input "women in business"
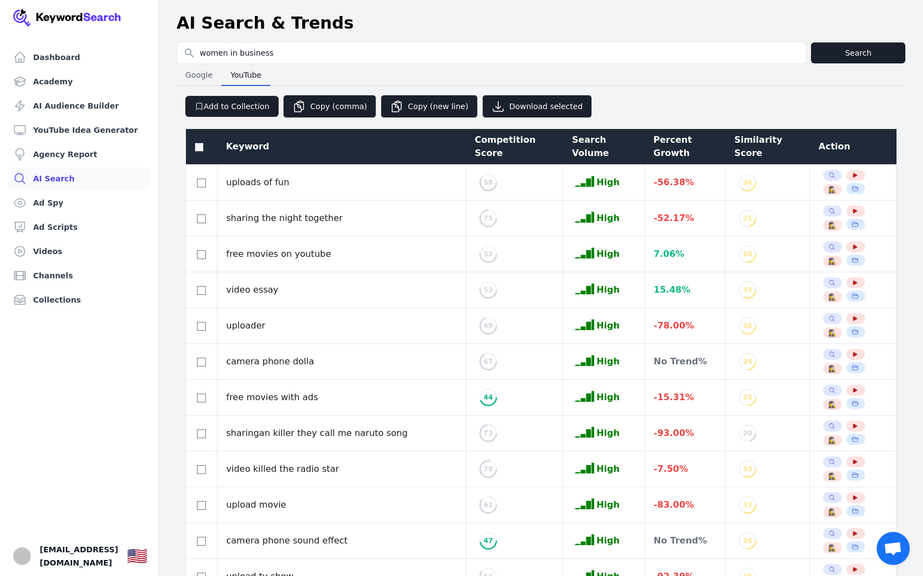
click at [876, 56] on button "Search" at bounding box center [858, 52] width 94 height 21
select select "50"
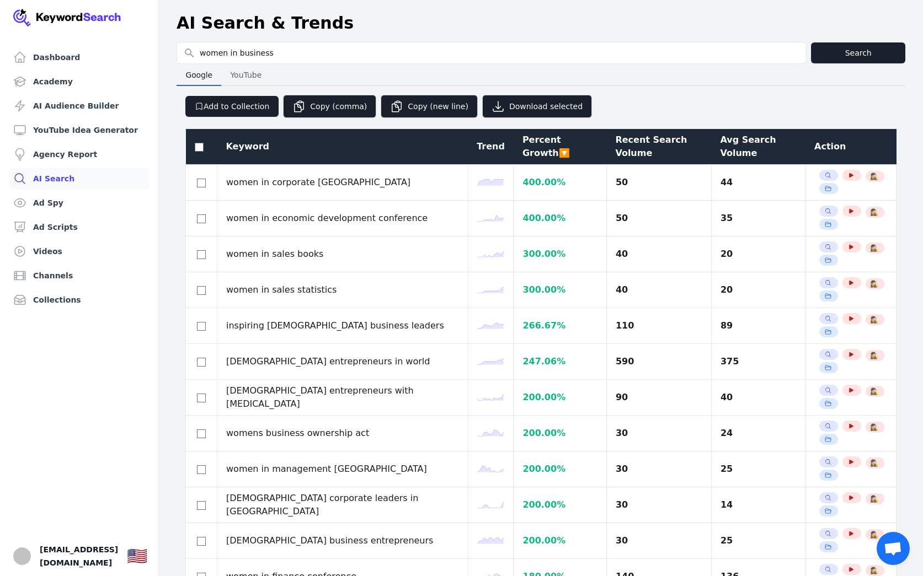
click at [203, 70] on span "Google" at bounding box center [199, 74] width 36 height 15
drag, startPoint x: 245, startPoint y: 87, endPoint x: 245, endPoint y: 82, distance: 5.5
select select "50"
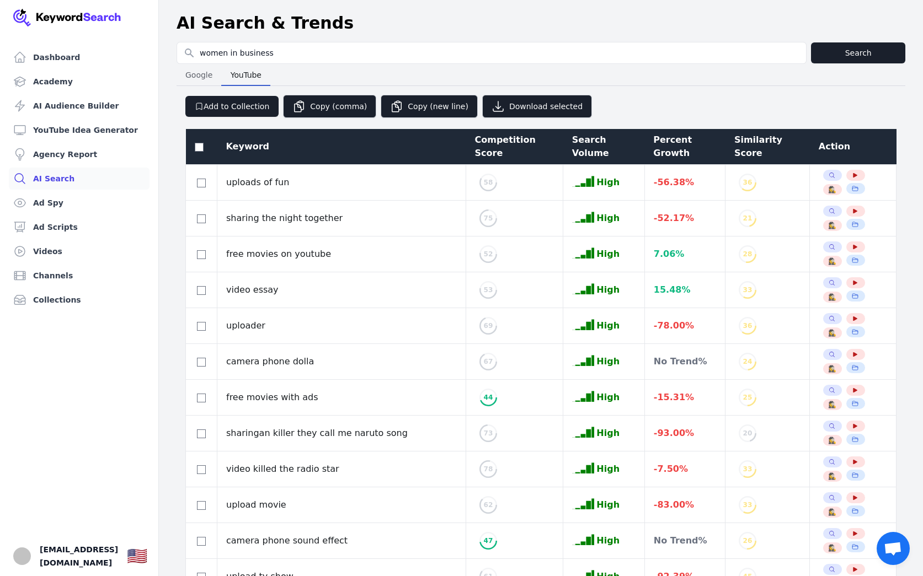
click at [245, 82] on span "YouTube" at bounding box center [246, 74] width 40 height 15
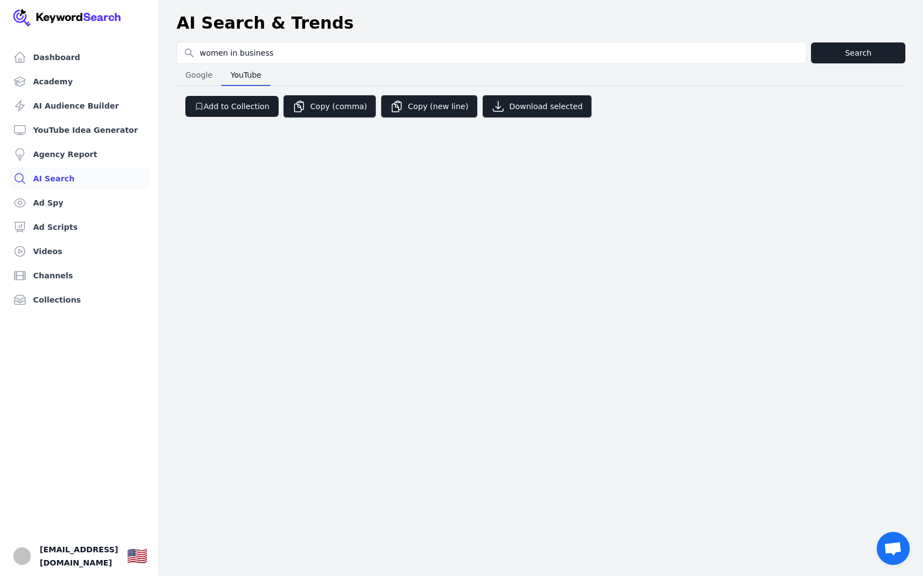
click at [846, 56] on button "Search" at bounding box center [858, 52] width 94 height 21
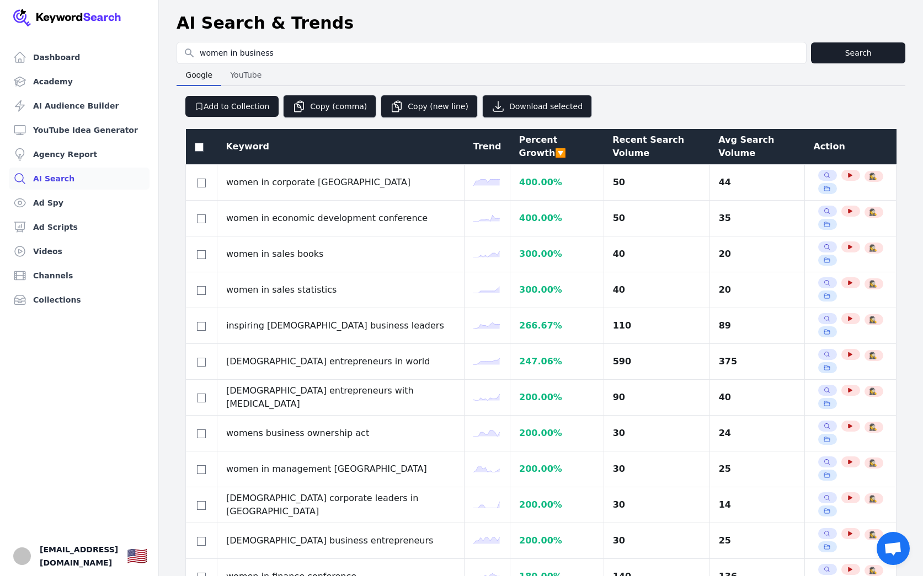
click at [207, 80] on span "Google" at bounding box center [199, 74] width 36 height 15
select select "50"
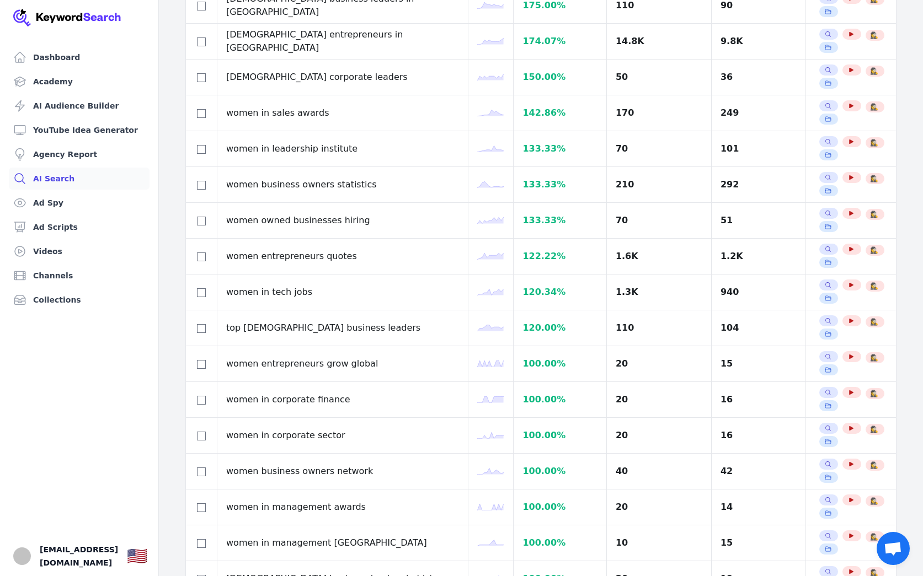
scroll to position [640, 1]
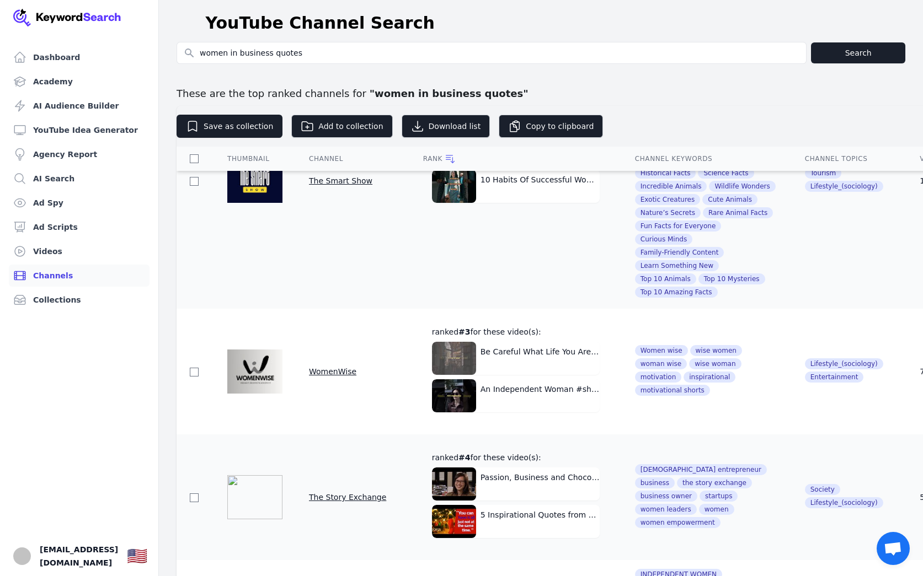
click at [506, 342] on button "Be Careful What Life You Are Choosing 💯🔥 #shorts #motivation" at bounding box center [516, 358] width 168 height 33
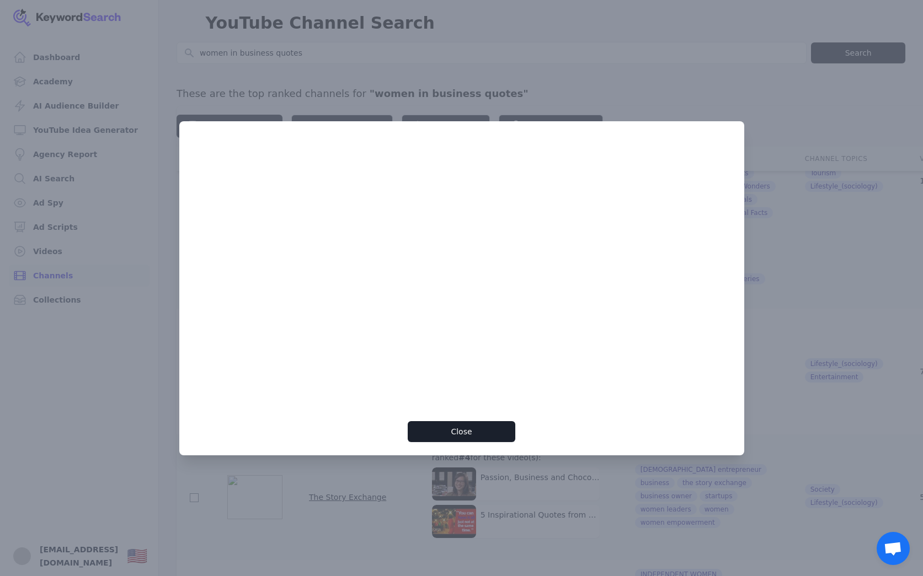
click at [785, 208] on div at bounding box center [461, 288] width 923 height 576
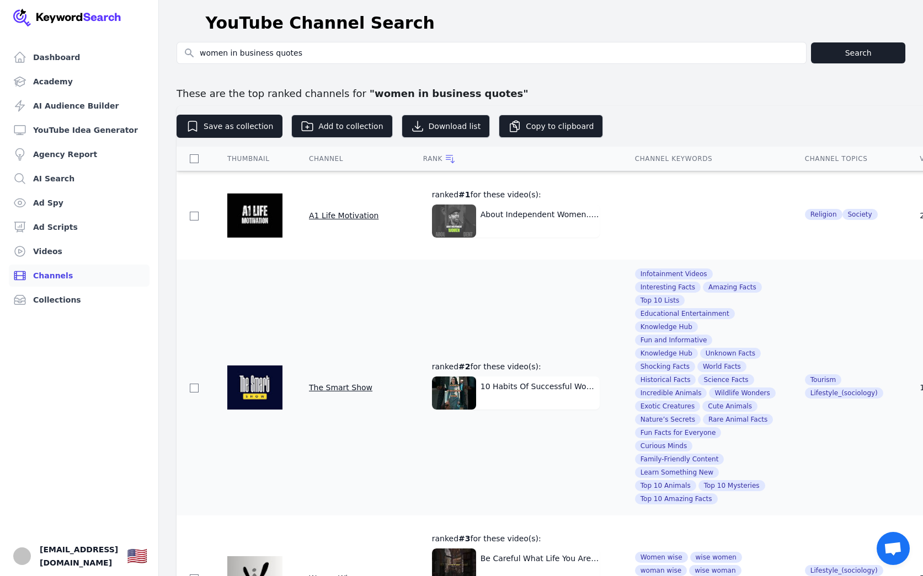
scroll to position [4, 0]
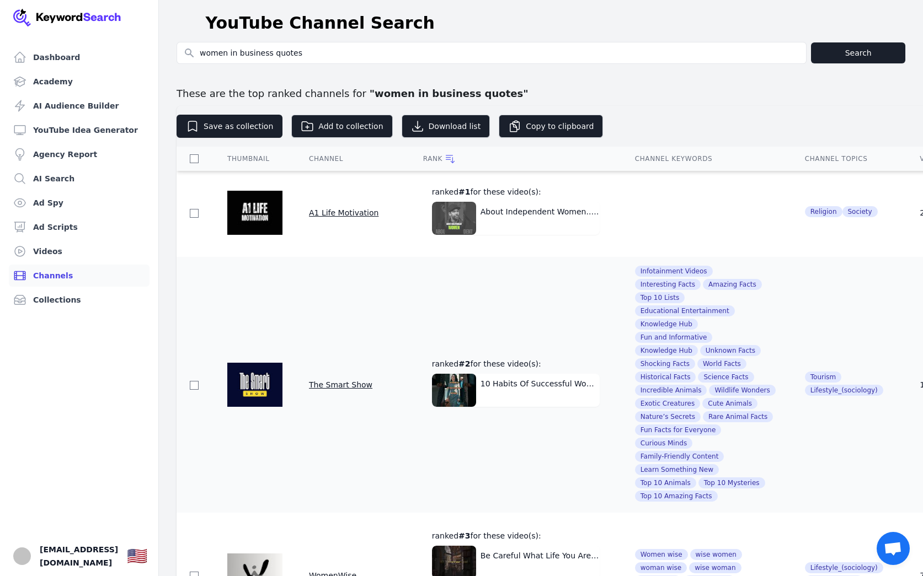
click at [480, 218] on button "About Independent Women.. #denzelwashington #quotes #independent #women #motiva…" at bounding box center [516, 218] width 168 height 33
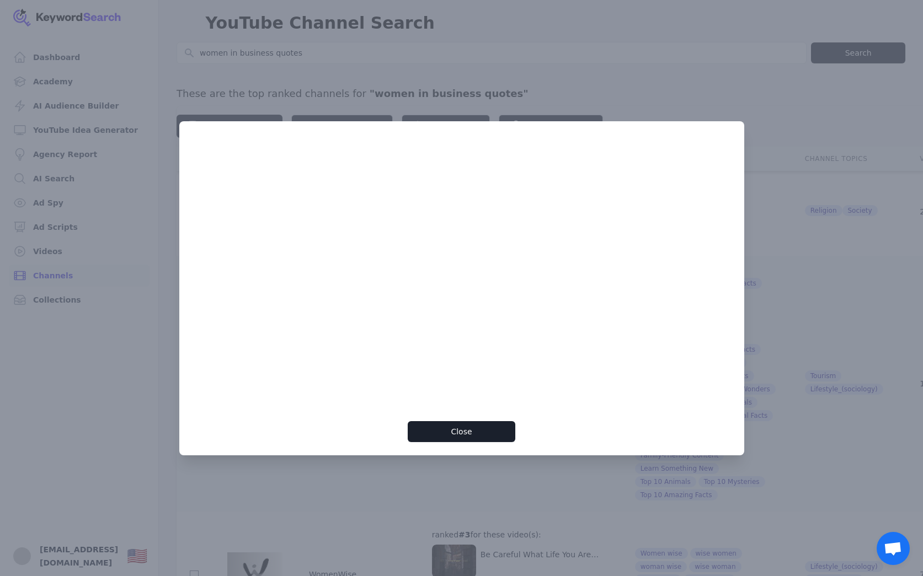
drag, startPoint x: 484, startPoint y: 435, endPoint x: 533, endPoint y: 425, distance: 49.5
click at [484, 435] on button "Close" at bounding box center [462, 431] width 108 height 21
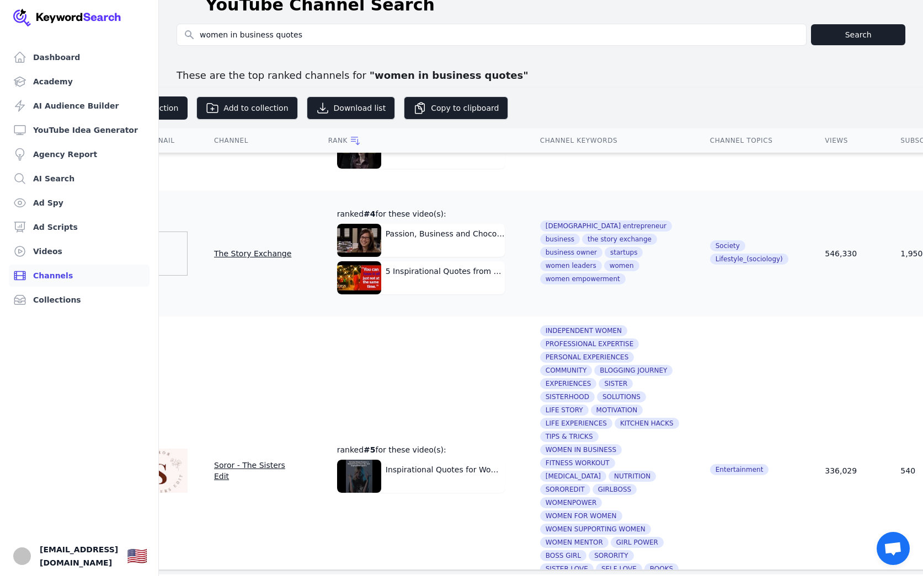
scroll to position [433, 0]
click at [393, 460] on button "Inspirational Quotes for Women in Business | Sororedit" at bounding box center [421, 476] width 168 height 33
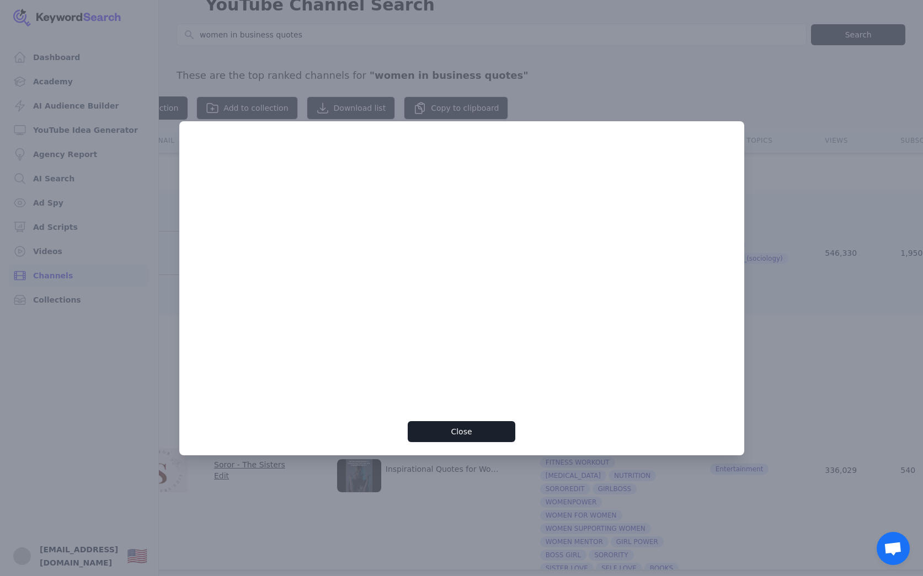
click at [459, 432] on button "Close" at bounding box center [462, 431] width 108 height 21
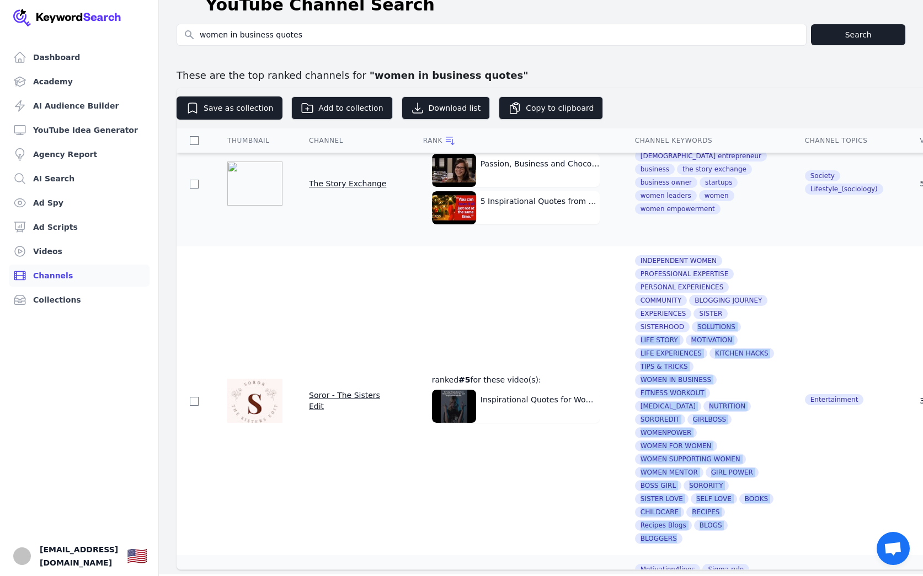
scroll to position [500, 0]
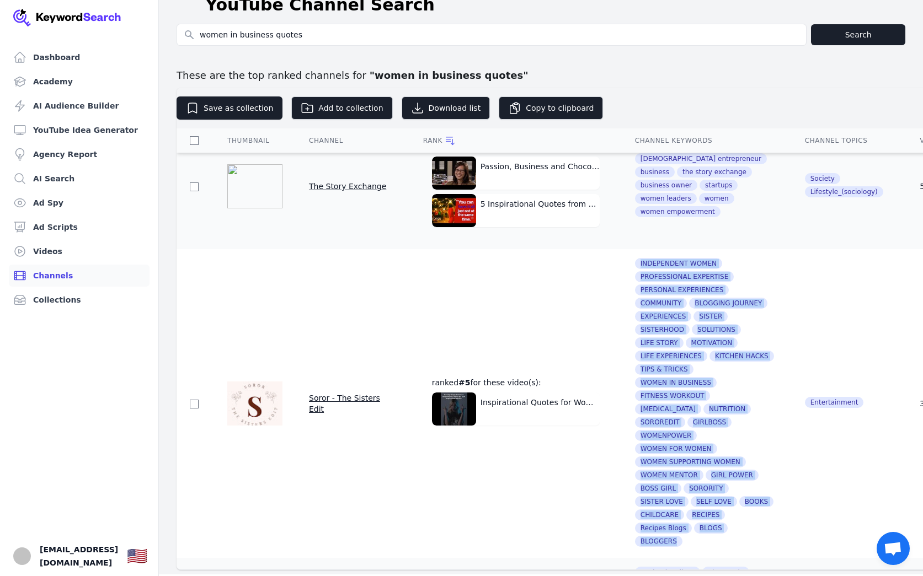
drag, startPoint x: 771, startPoint y: 500, endPoint x: 616, endPoint y: 244, distance: 299.5
click at [622, 249] on td "INDEPENDENT WOMEN PROFESSIONAL EXPERTISE PERSONAL EXPERIENCES COMMUNITY BLOGGIN…" at bounding box center [707, 403] width 170 height 309
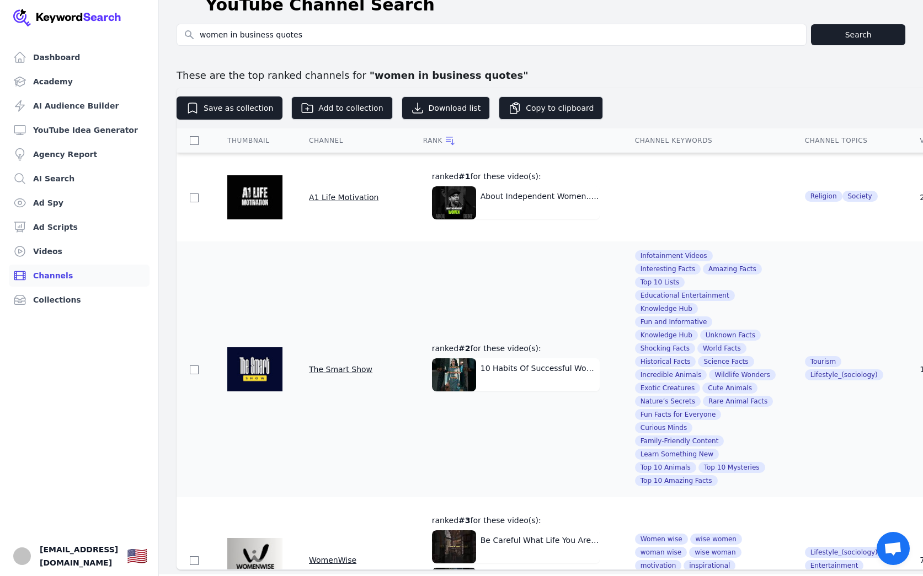
scroll to position [0, 0]
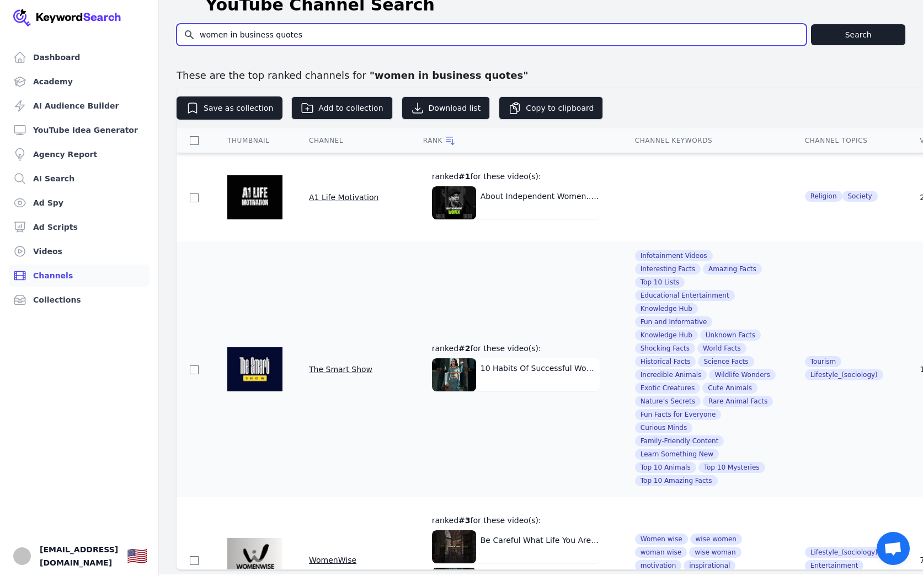
drag, startPoint x: 305, startPoint y: 42, endPoint x: 271, endPoint y: 33, distance: 35.1
click at [271, 33] on input "women in business quotes" at bounding box center [491, 34] width 629 height 21
type input "women in business"
